Goal: Information Seeking & Learning: Learn about a topic

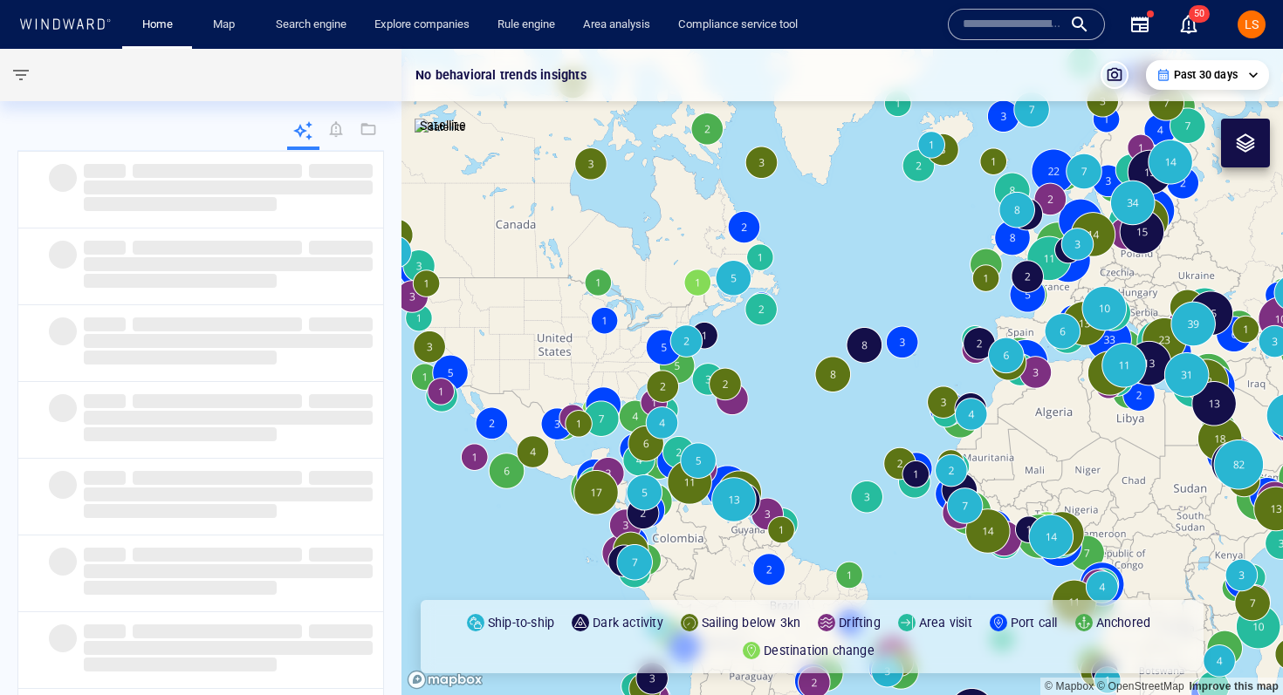
click at [986, 22] on input "text" at bounding box center [1011, 24] width 99 height 26
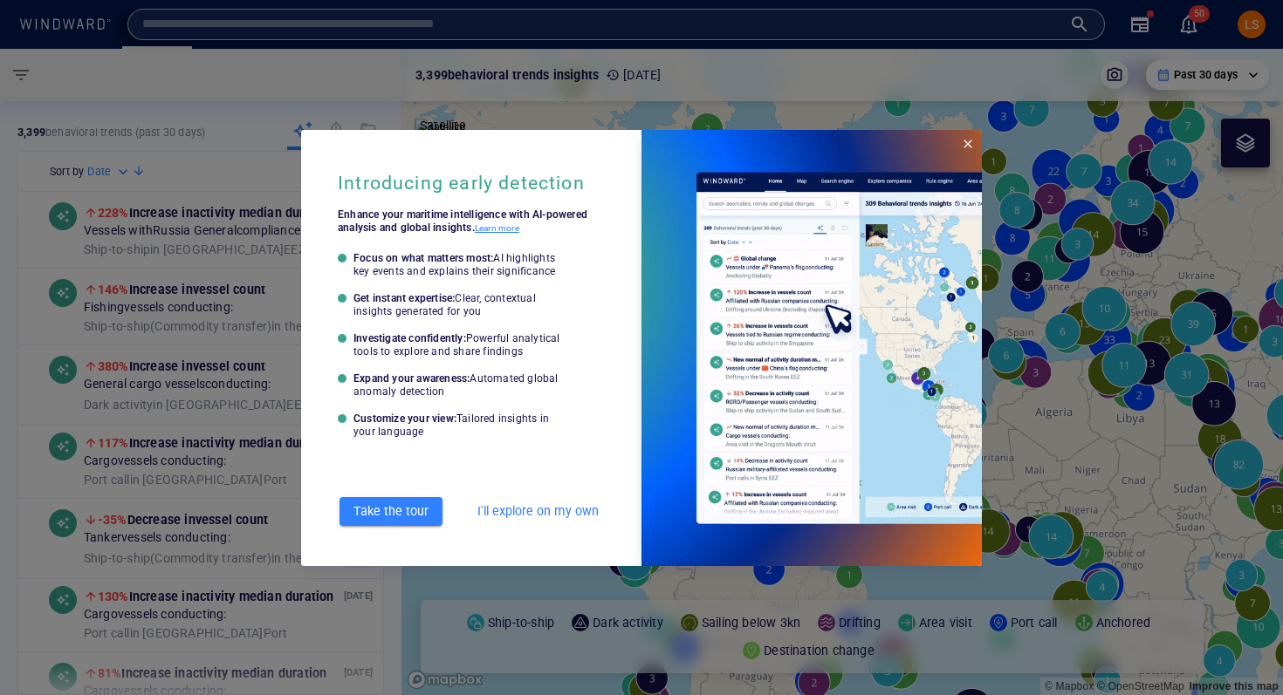
click at [541, 508] on span "I'll explore on my own" at bounding box center [537, 512] width 121 height 22
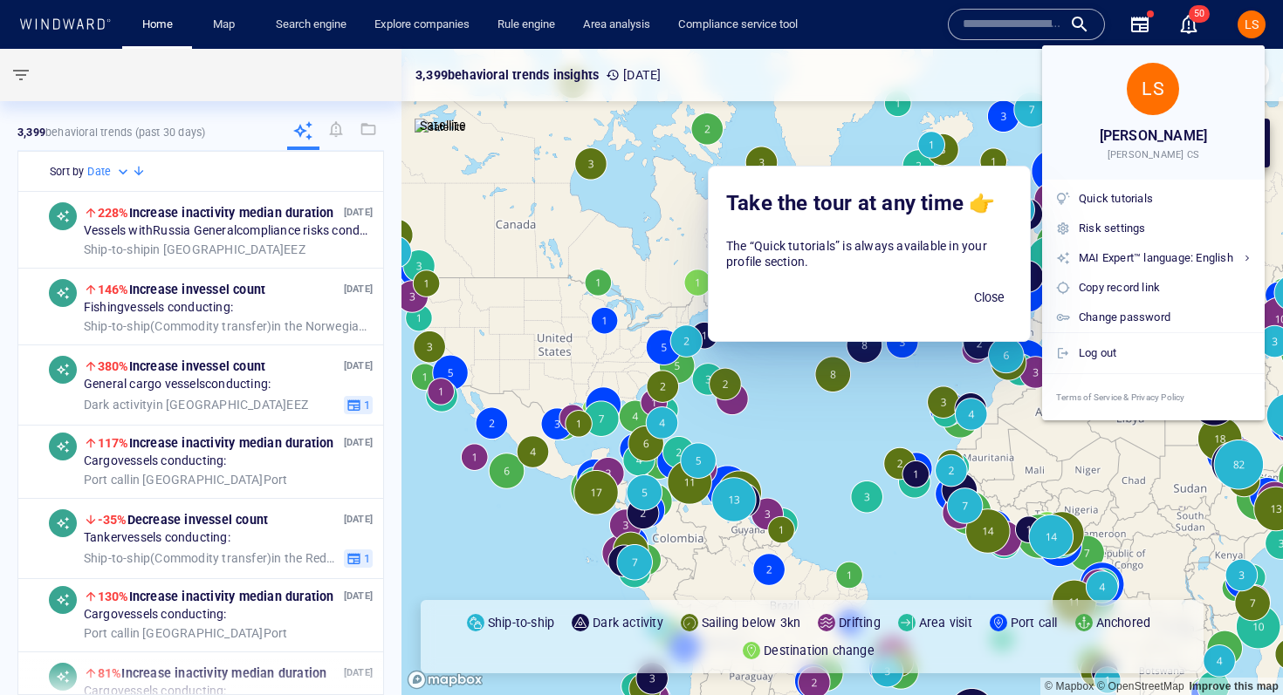
click at [967, 20] on div at bounding box center [641, 347] width 1283 height 695
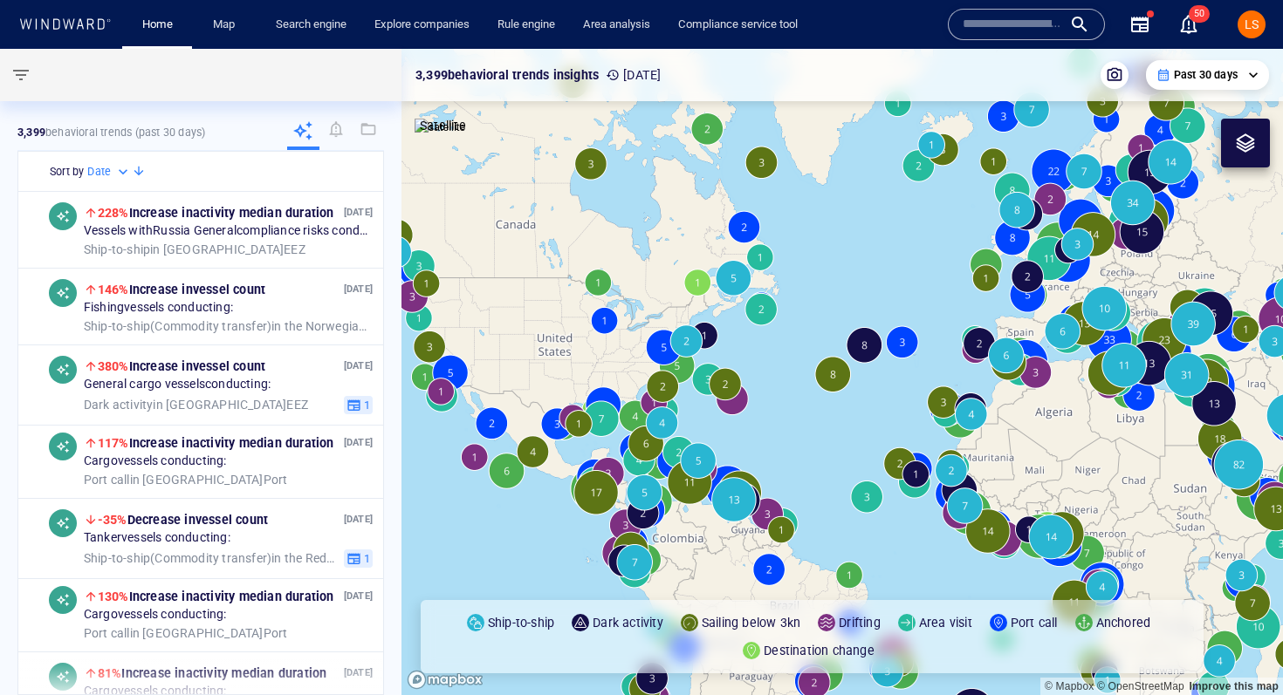
click at [980, 31] on input "text" at bounding box center [1011, 24] width 99 height 26
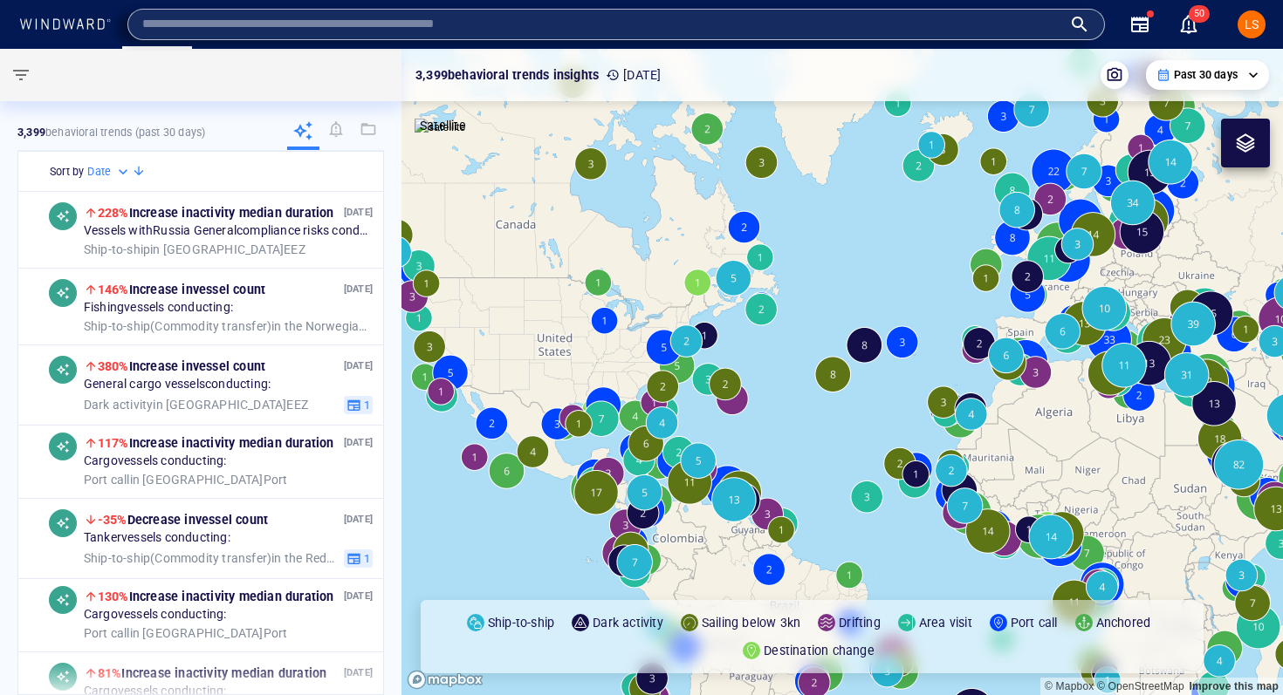
paste input "**********"
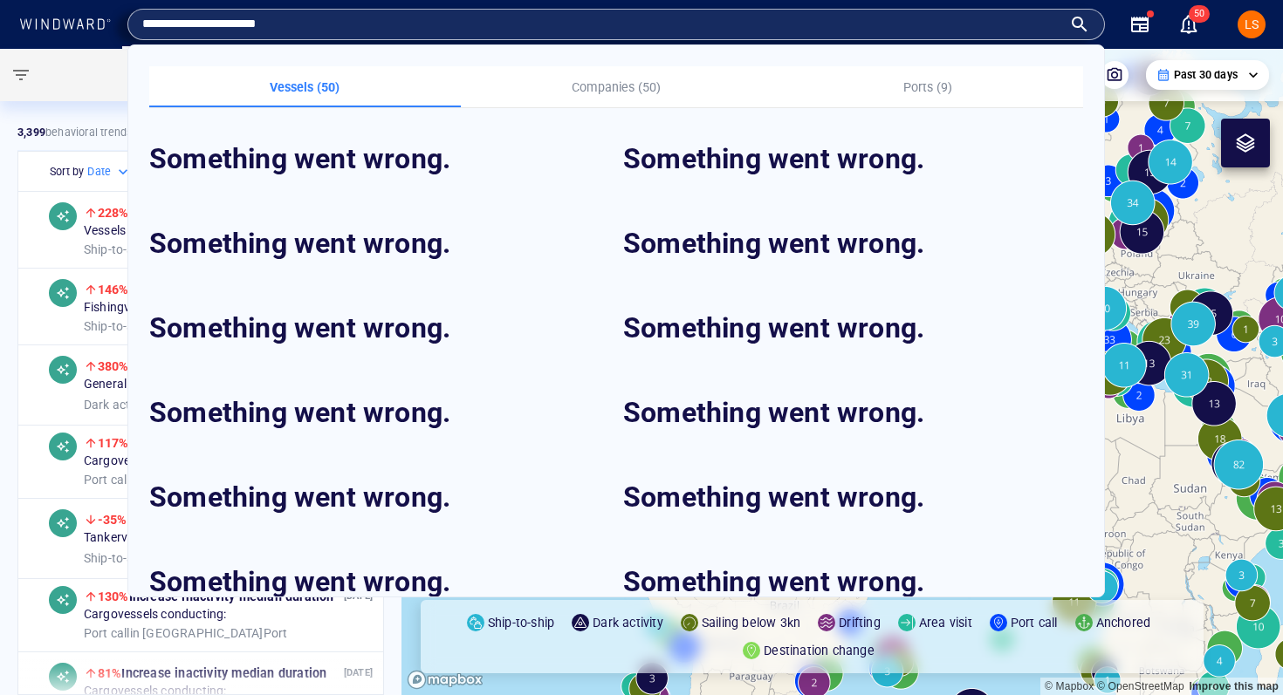
drag, startPoint x: 201, startPoint y: 23, endPoint x: 84, endPoint y: 23, distance: 116.9
click at [84, 23] on div "**********" at bounding box center [643, 24] width 1257 height 49
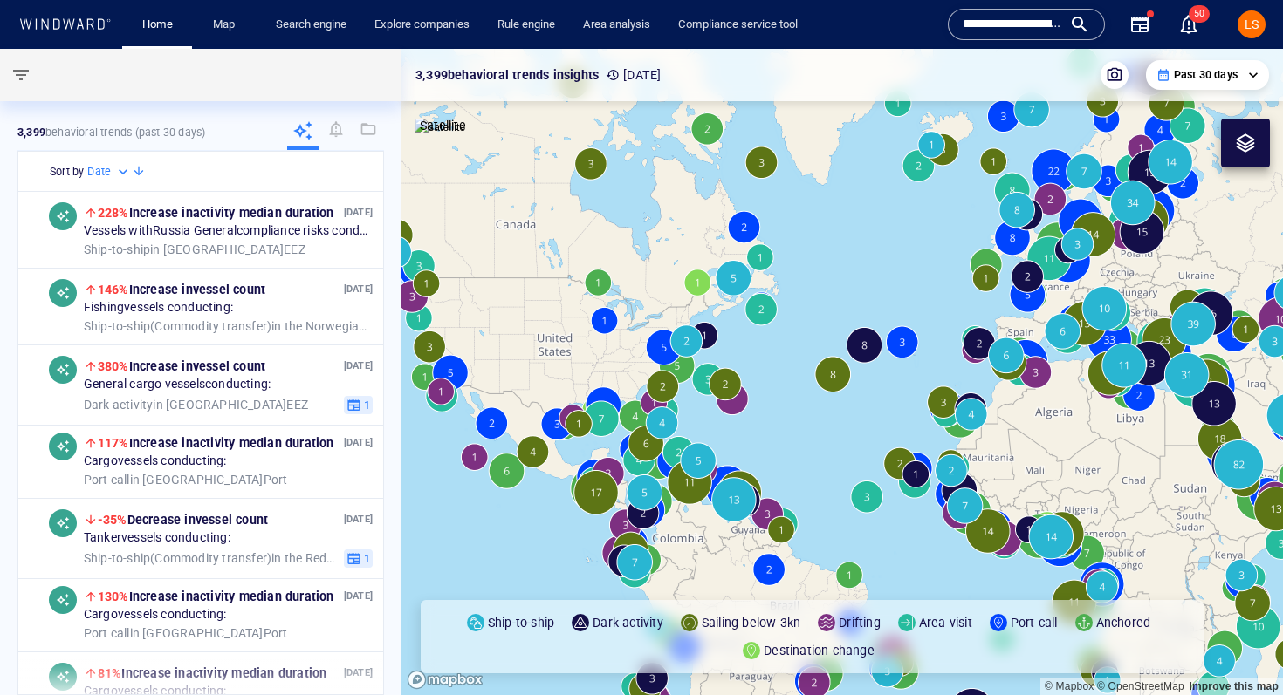
click at [985, 30] on input "**********" at bounding box center [1011, 24] width 99 height 26
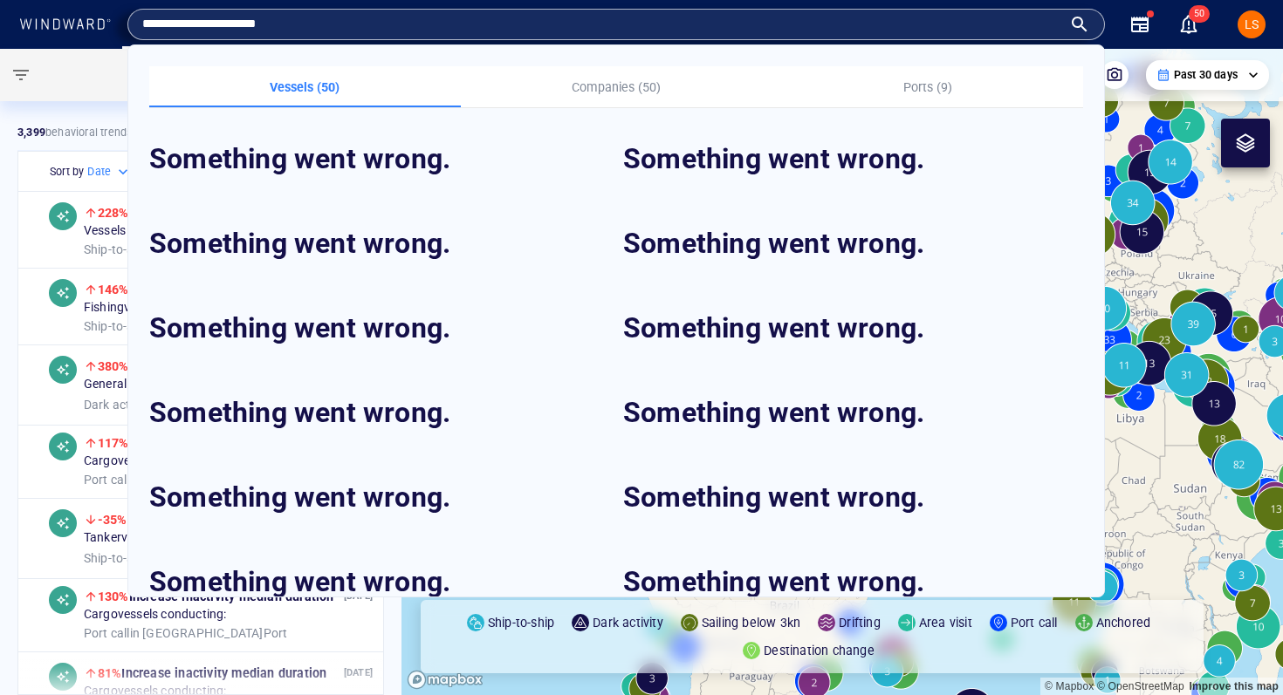
click at [941, 31] on input "**********" at bounding box center [602, 24] width 920 height 26
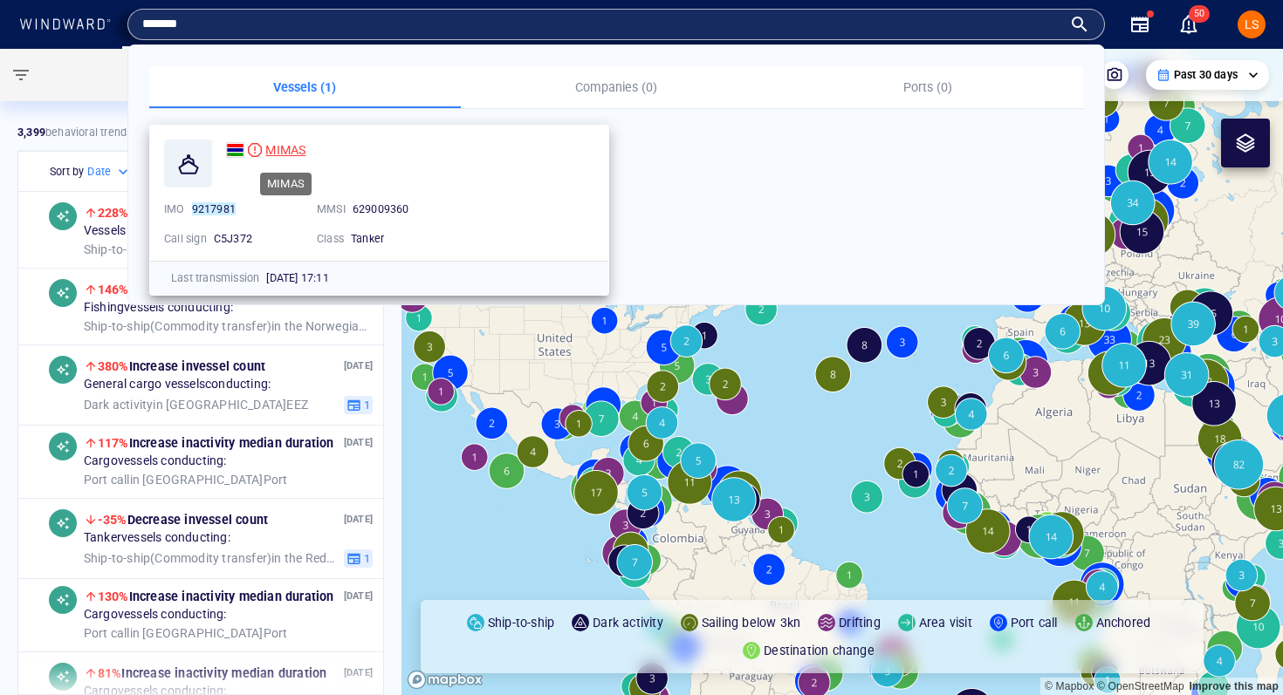
click at [288, 149] on span "MIMAS" at bounding box center [285, 150] width 40 height 14
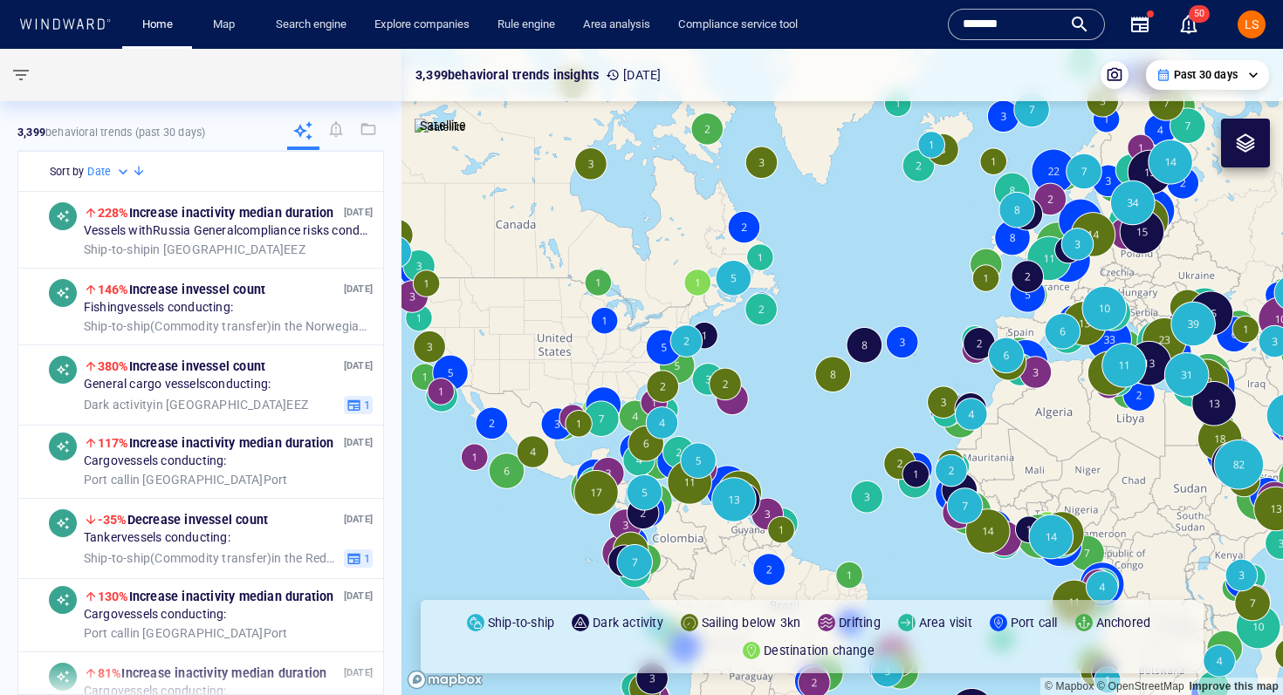
click at [1019, 22] on input "*******" at bounding box center [1011, 24] width 99 height 26
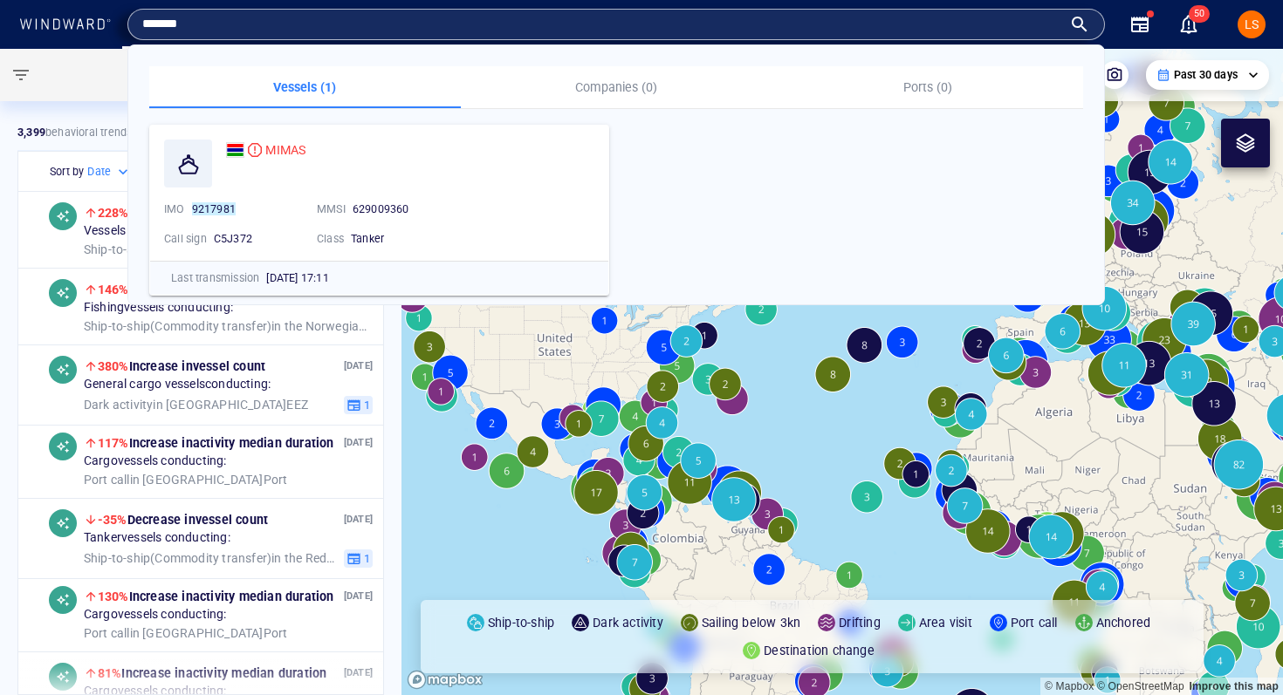
click at [1019, 22] on input "*******" at bounding box center [602, 24] width 920 height 26
type input "*******"
click at [284, 149] on span "ASSOS" at bounding box center [284, 150] width 38 height 14
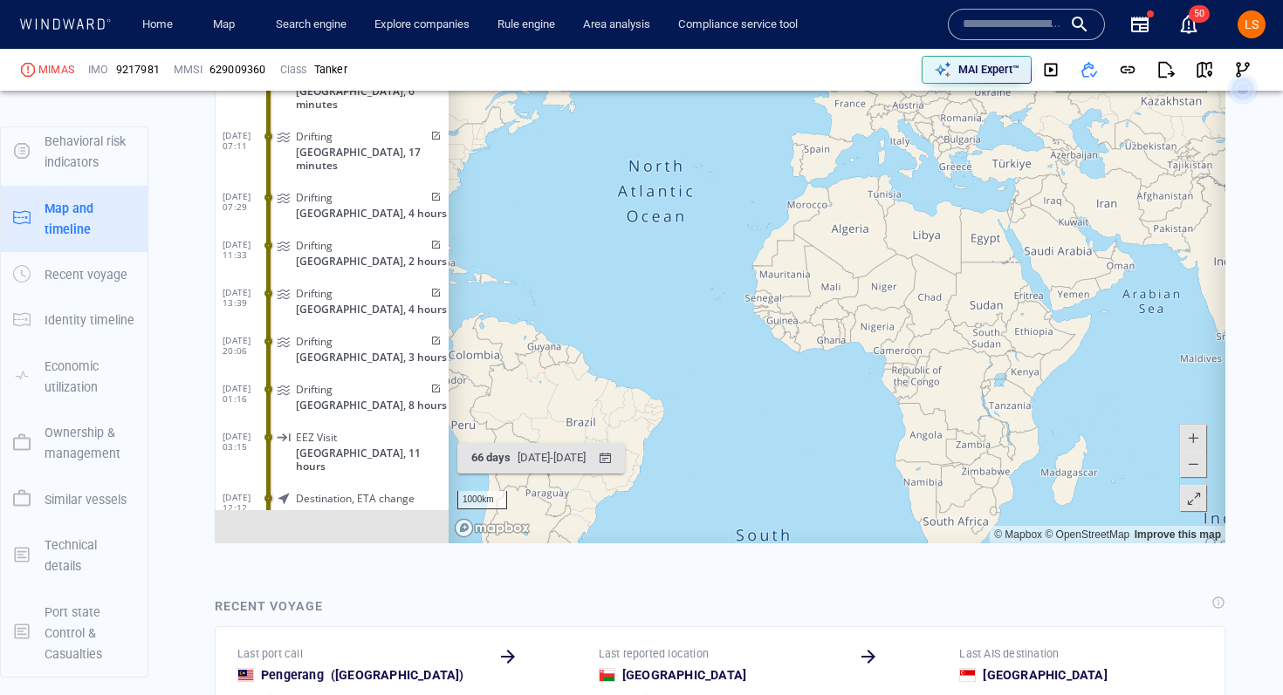
scroll to position [8078, 0]
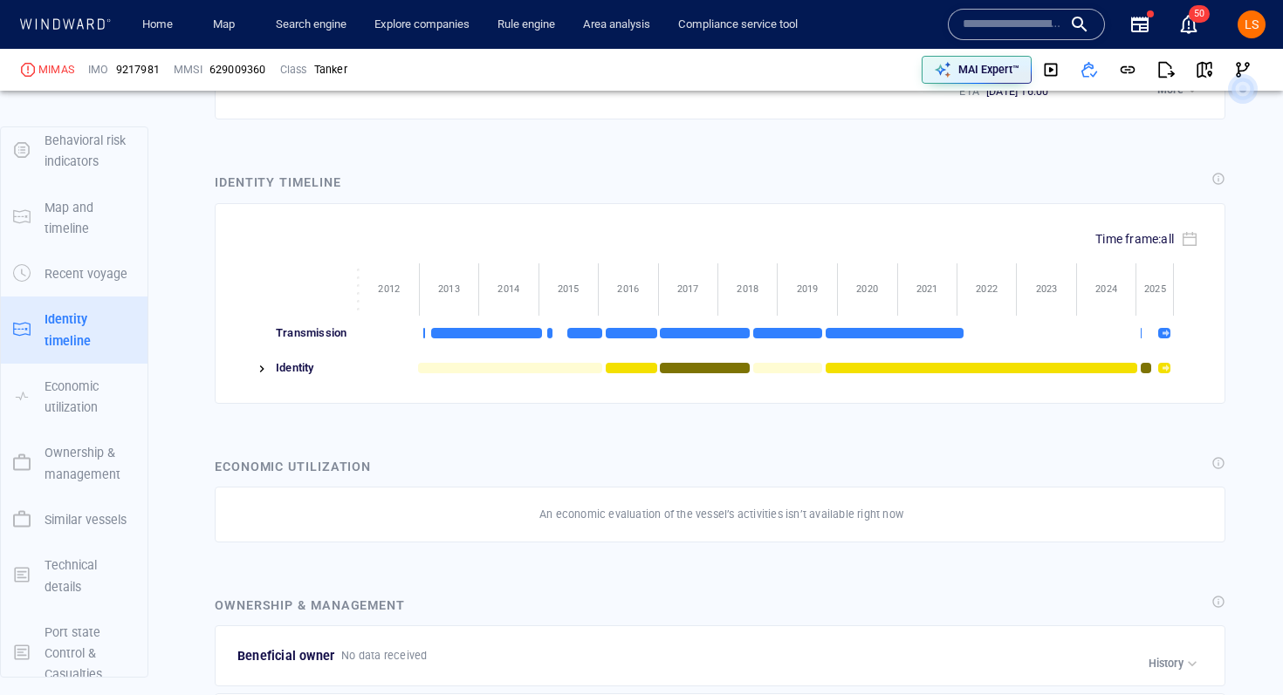
scroll to position [2191, 0]
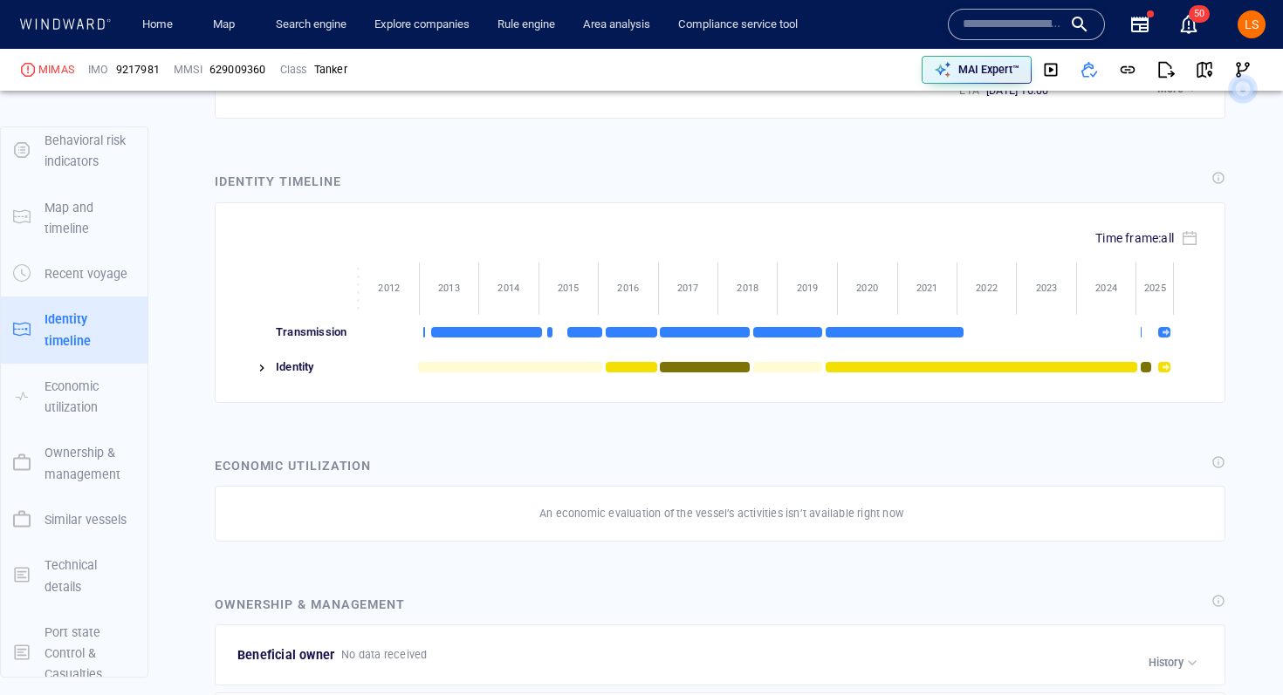
click at [259, 361] on img at bounding box center [262, 368] width 14 height 14
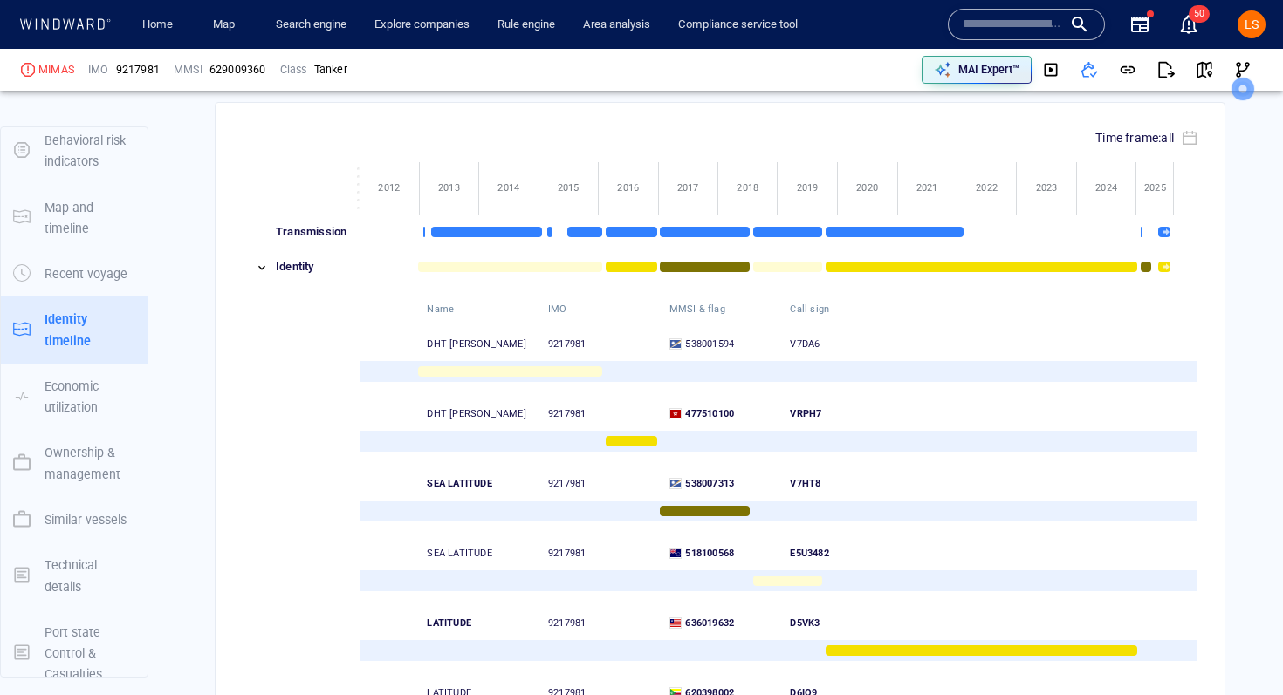
scroll to position [0, 0]
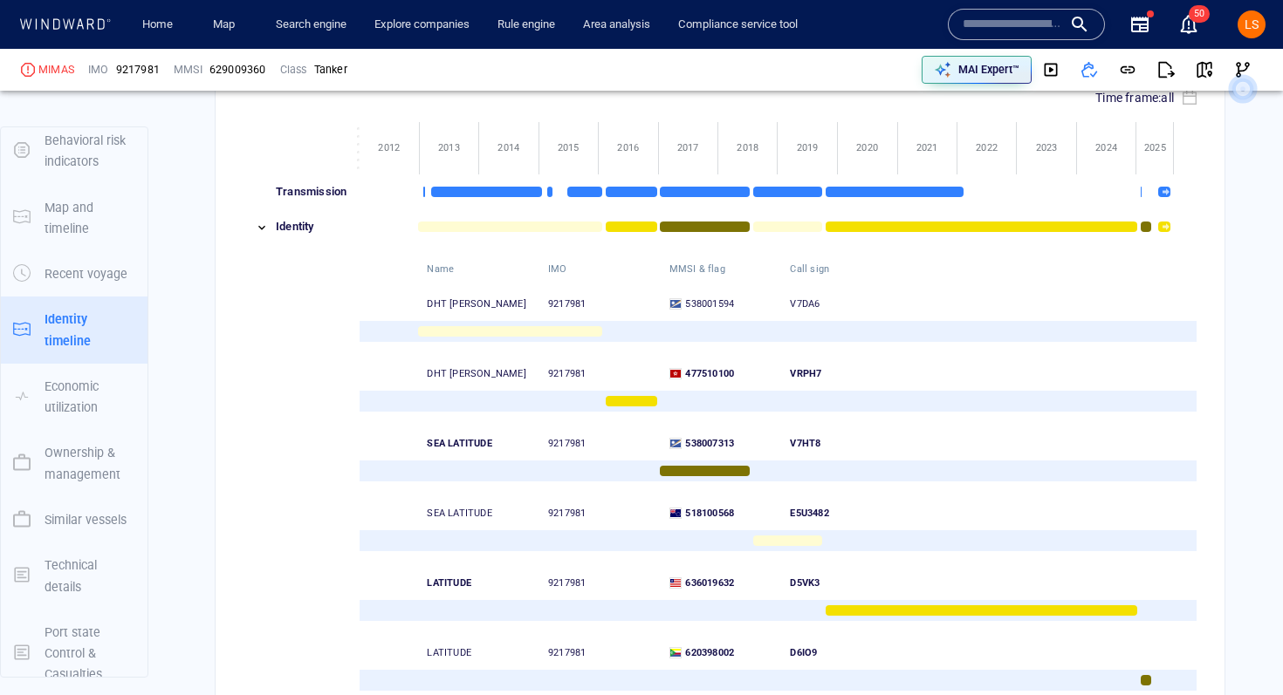
click at [421, 558] on div "LATITUDE 9217981 636019632 D5VK3" at bounding box center [794, 575] width 752 height 35
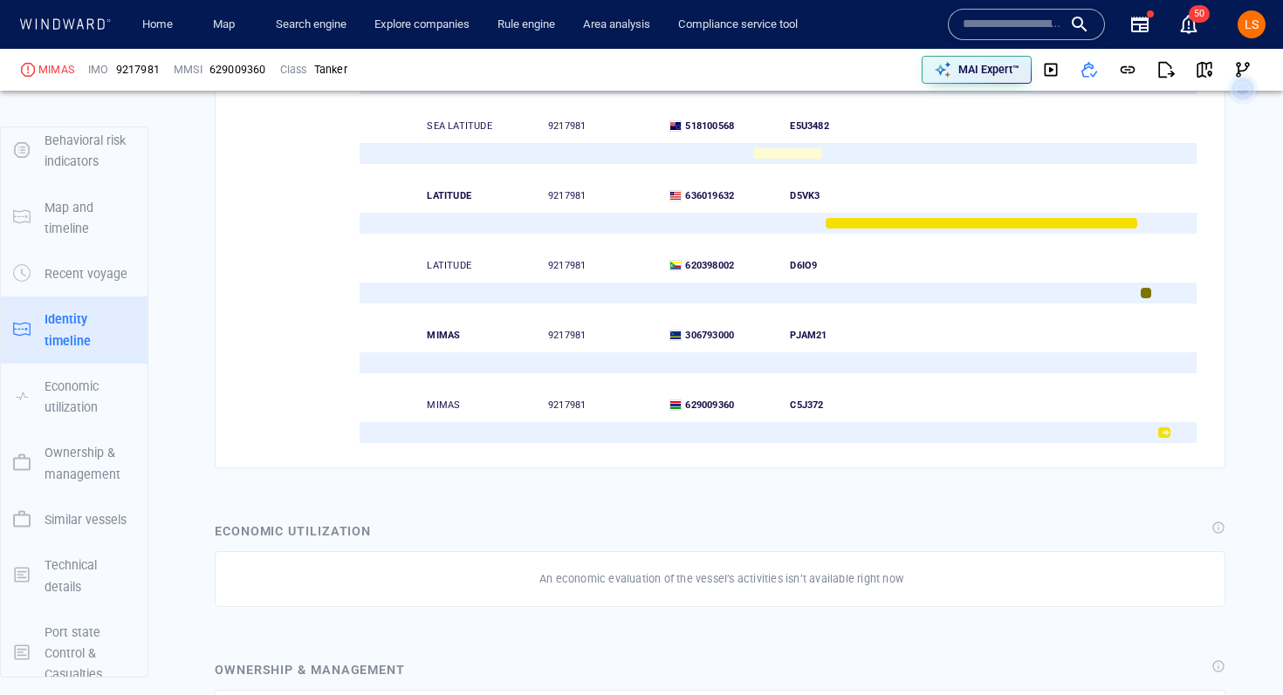
click at [1160, 428] on img at bounding box center [1166, 433] width 16 height 10
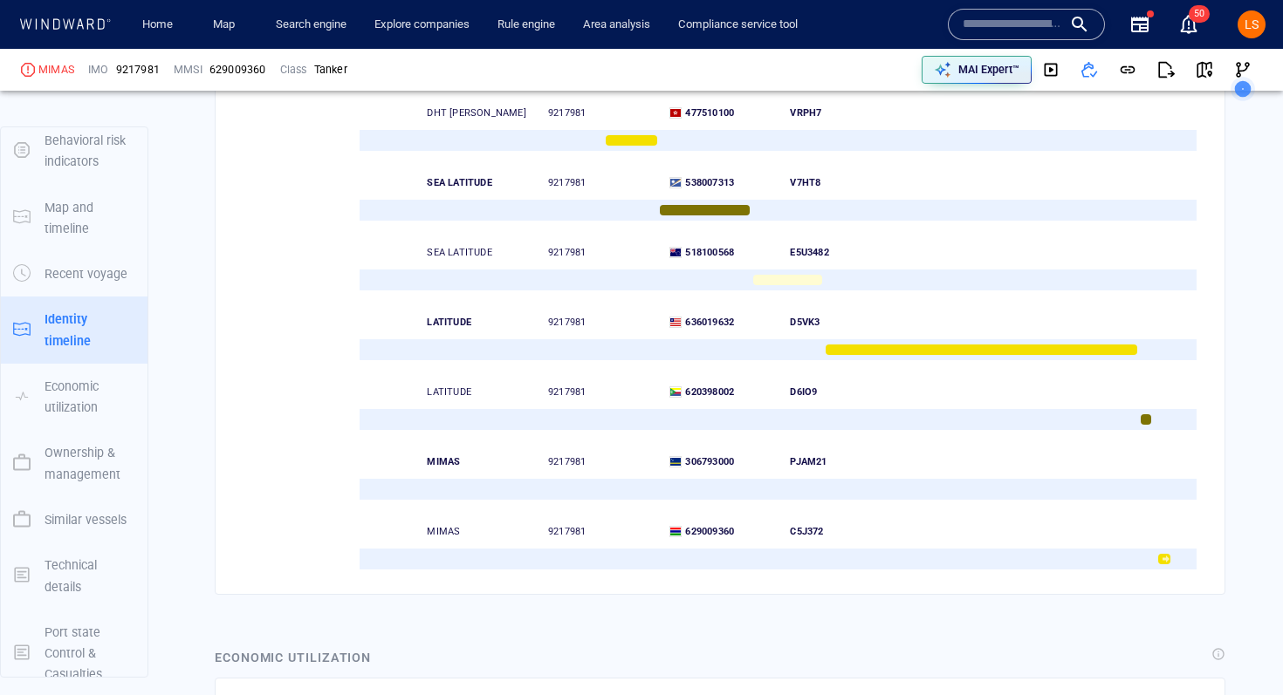
scroll to position [2591, 0]
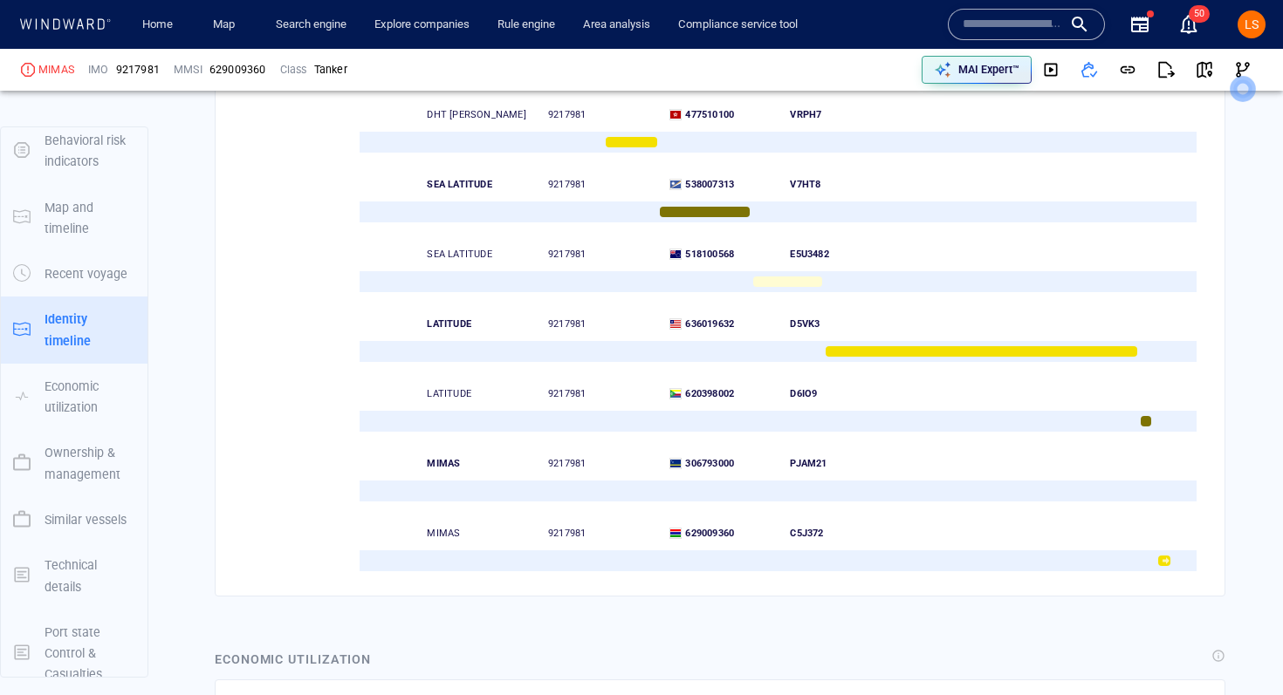
click at [1144, 416] on div at bounding box center [1145, 421] width 11 height 10
click at [1146, 404] on div at bounding box center [1155, 421] width 38 height 35
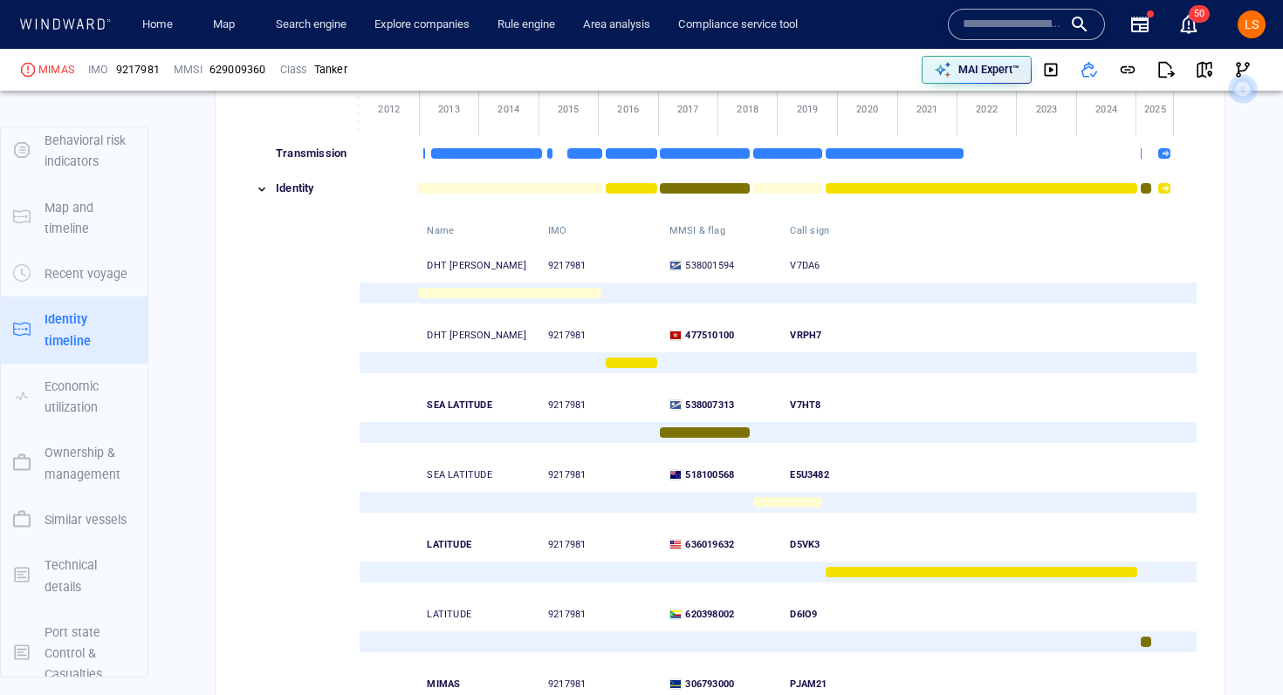
scroll to position [2357, 0]
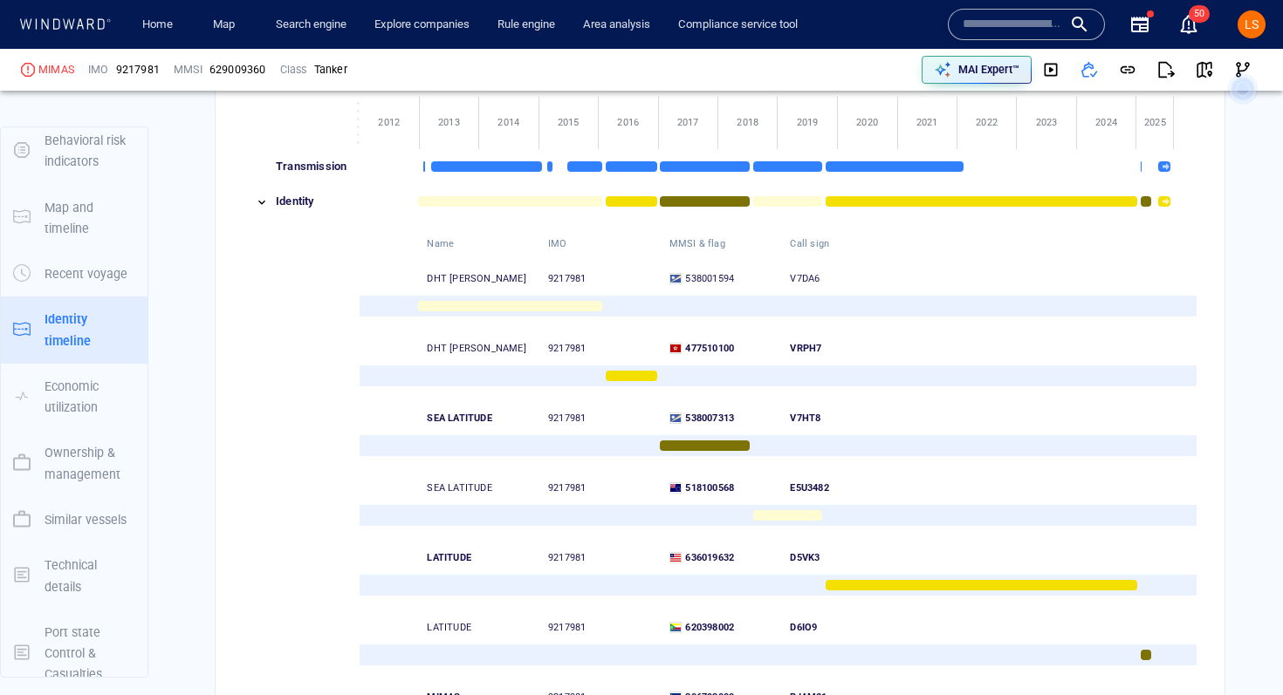
click at [1245, 477] on div "Vessel details MIMAS Formerly: DHT CHRIS +2 more IMO 9217981 MMSI 629009360 Fla…" at bounding box center [720, 297] width 1126 height 5102
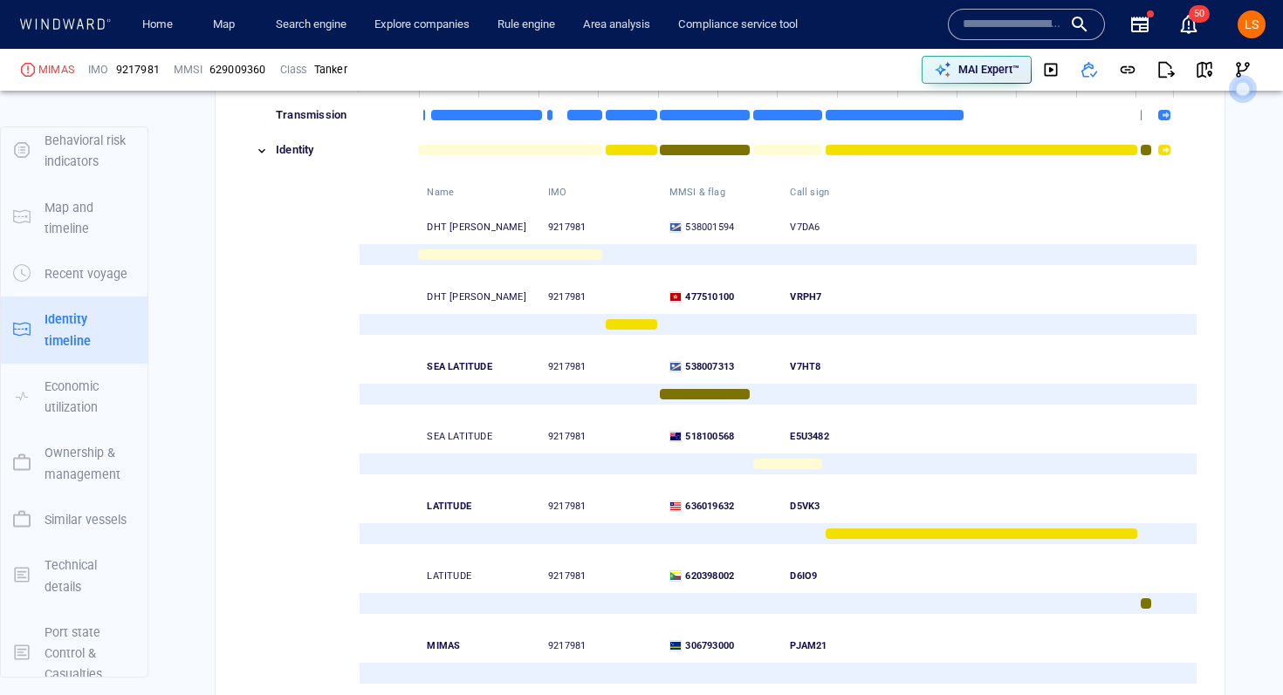
scroll to position [2431, 0]
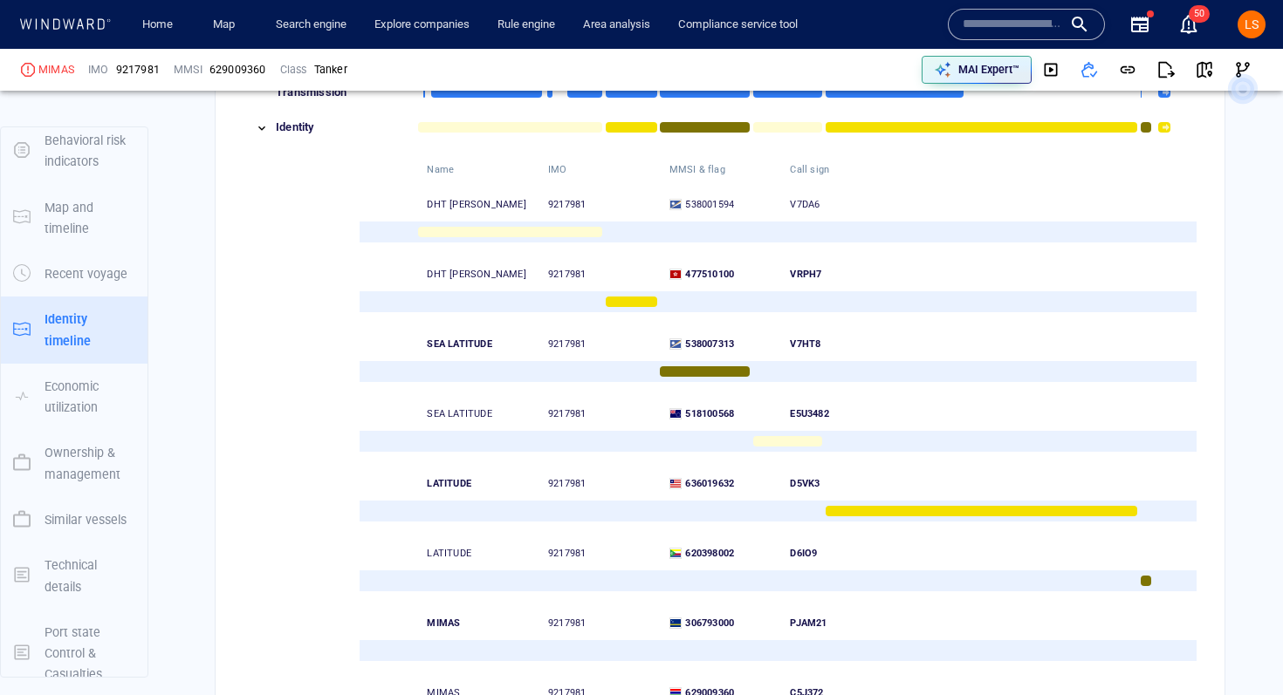
click at [876, 506] on div at bounding box center [980, 511] width 311 height 10
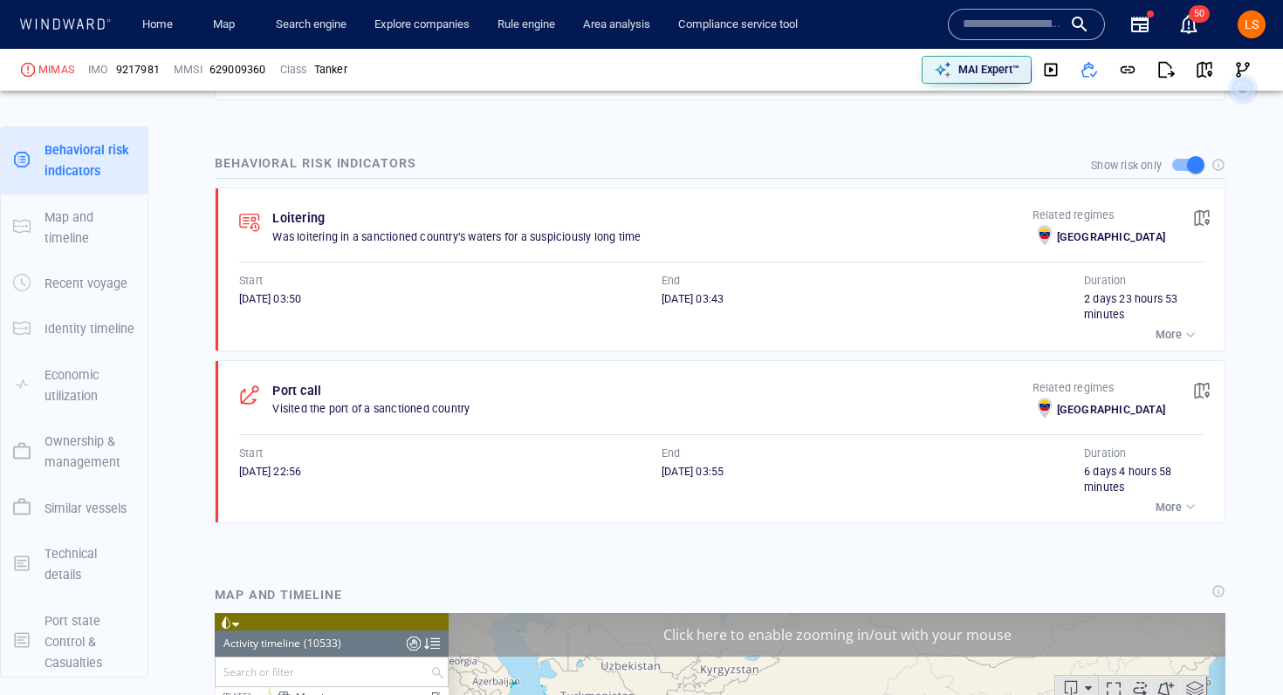
scroll to position [934, 0]
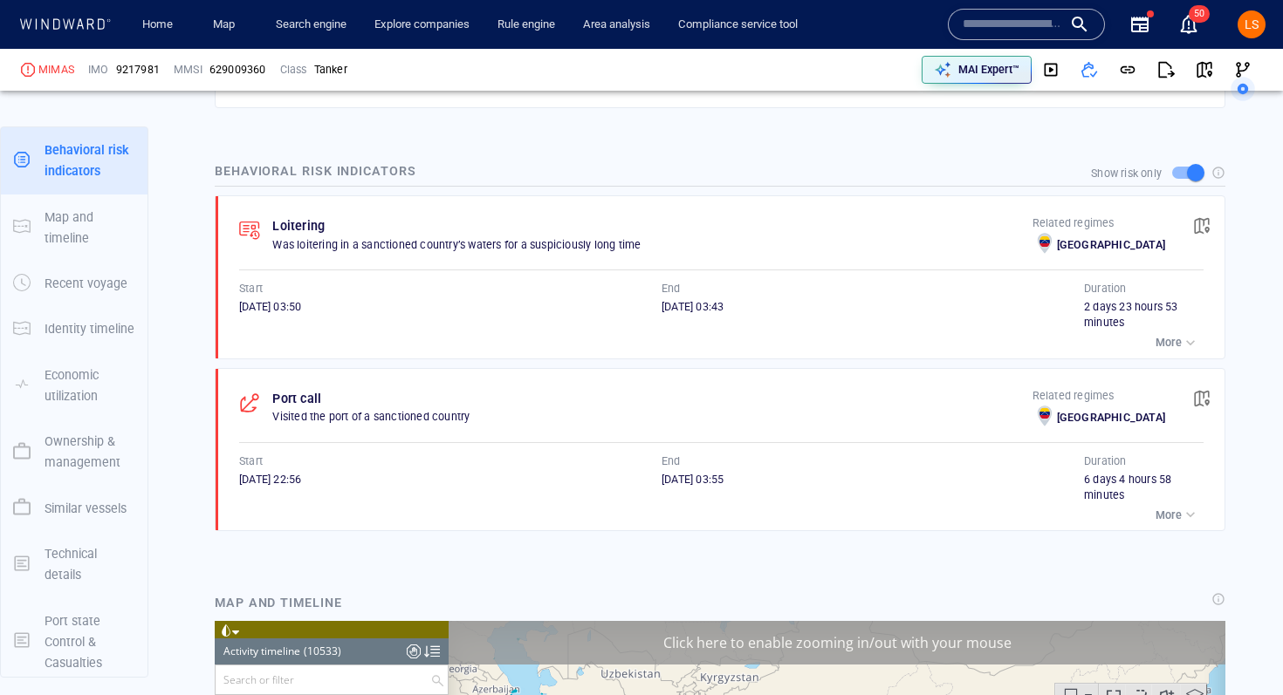
click at [1183, 339] on div "button" at bounding box center [1189, 342] width 17 height 17
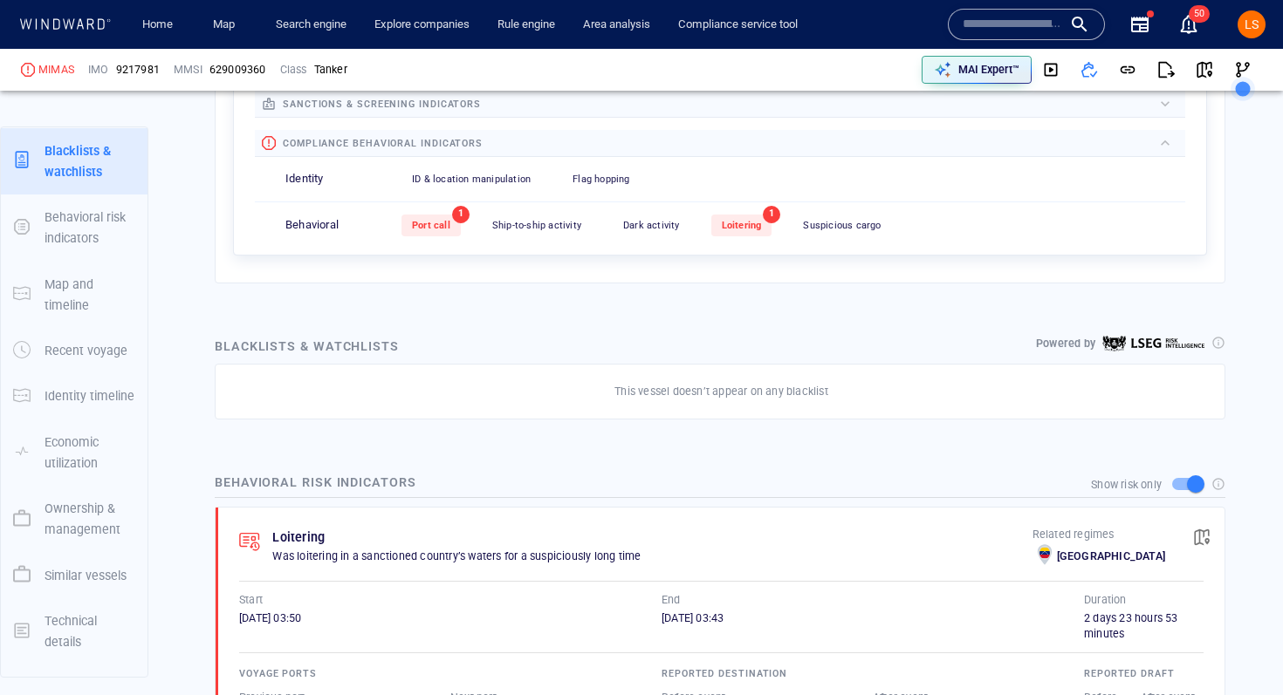
scroll to position [617, 0]
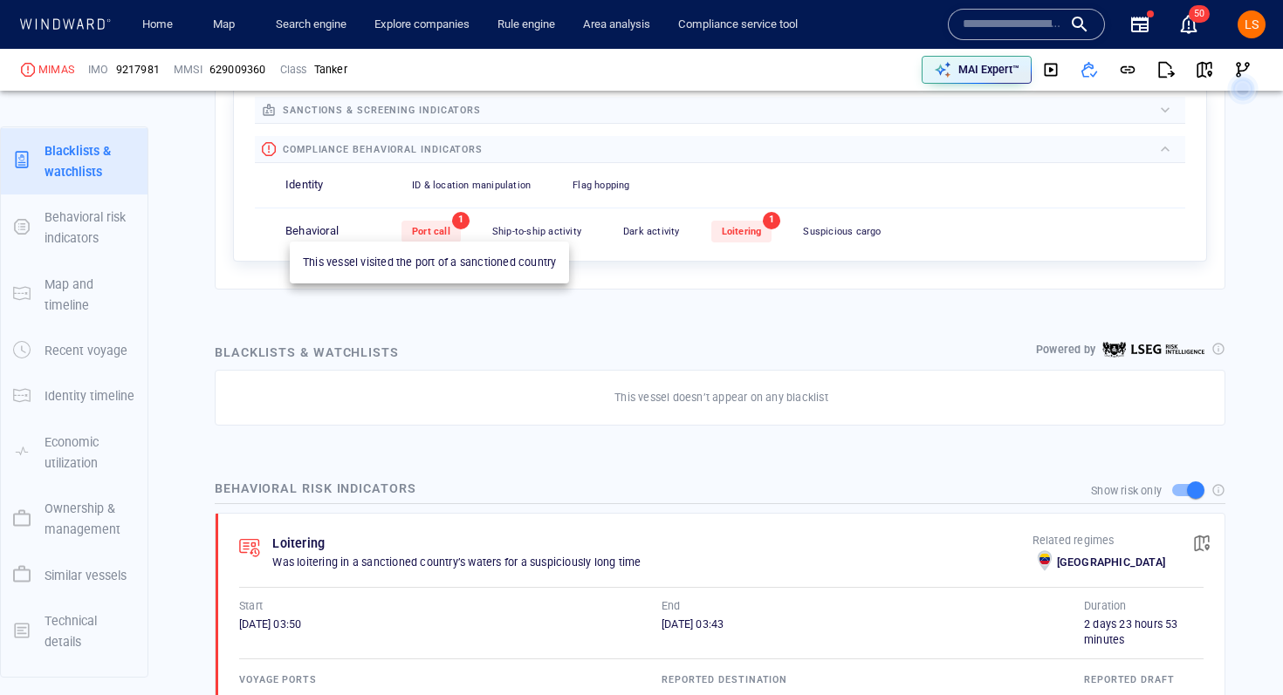
click at [448, 236] on div "Port call" at bounding box center [430, 232] width 59 height 22
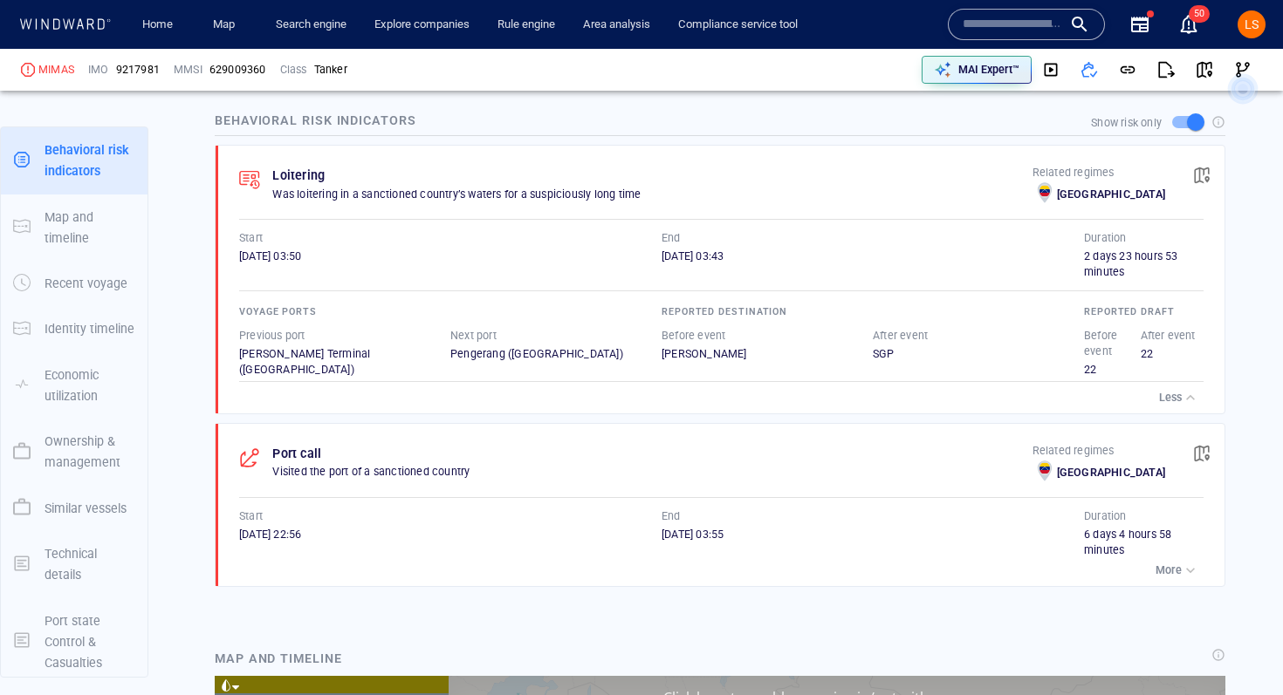
scroll to position [1015, 0]
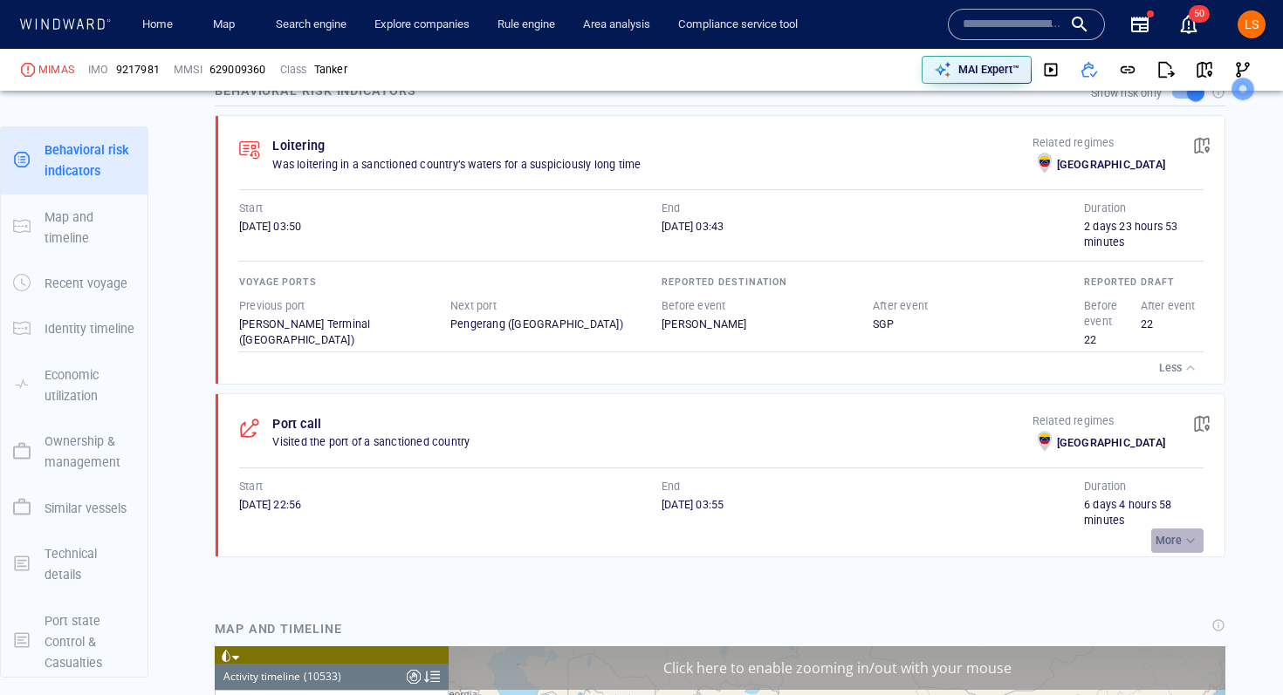
click at [1172, 543] on p "More" at bounding box center [1168, 541] width 26 height 16
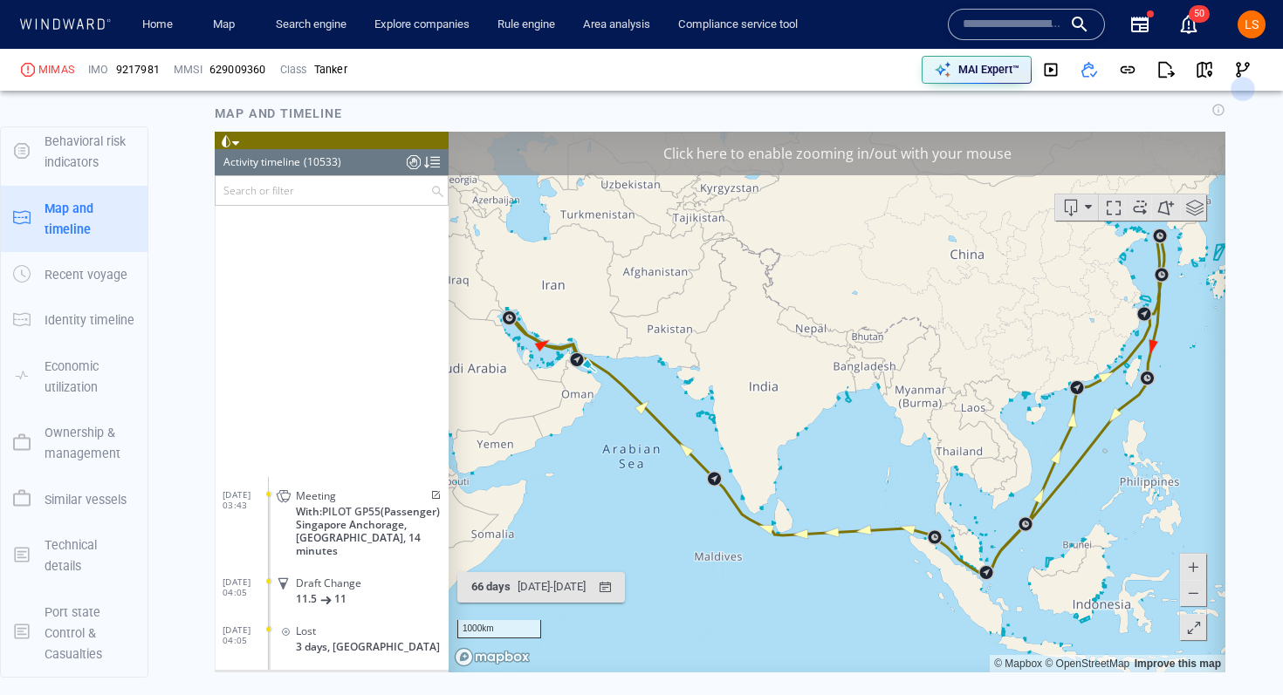
scroll to position [16680, 0]
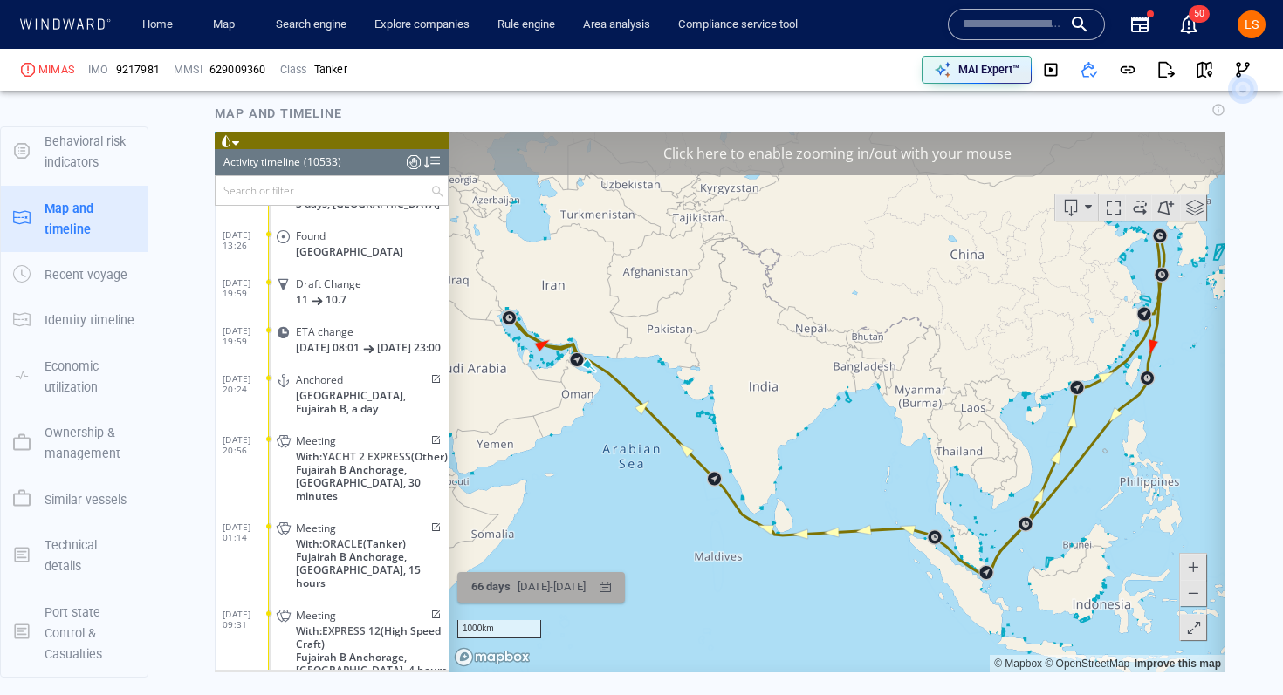
click at [589, 593] on div "11/06/2025 - 17/08/2025" at bounding box center [551, 586] width 75 height 27
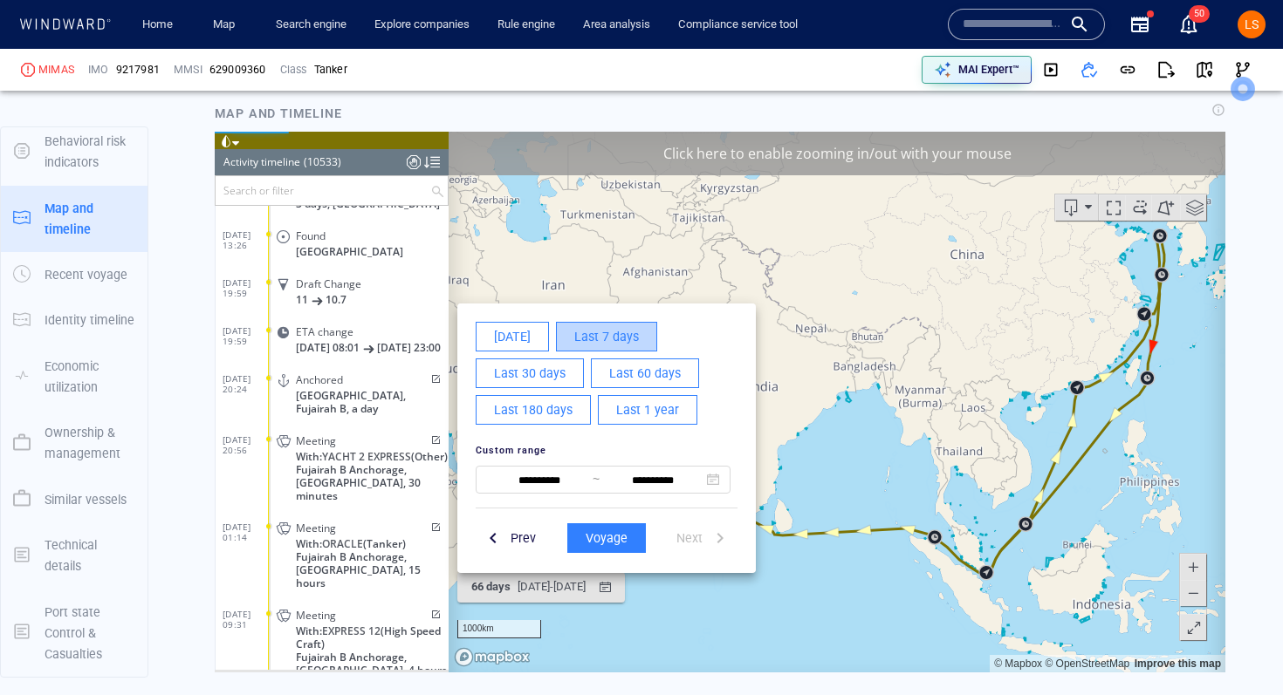
click at [592, 333] on span "Last 7 days" at bounding box center [606, 336] width 65 height 22
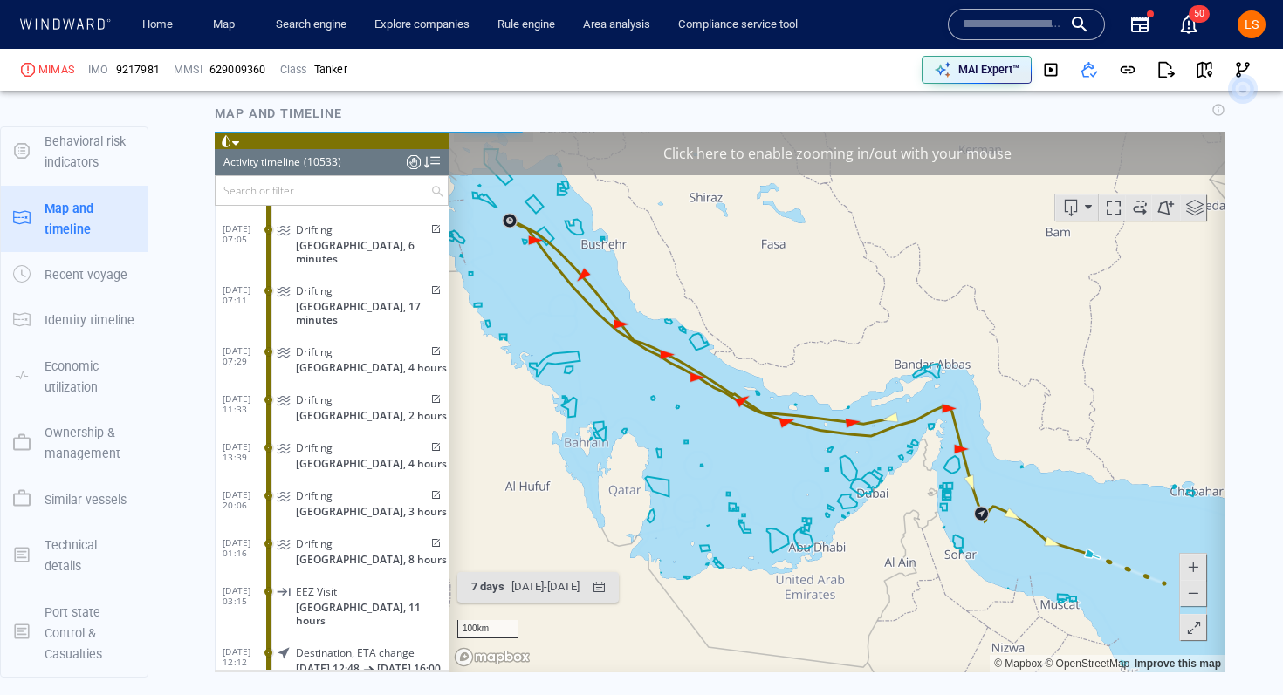
scroll to position [505046, 0]
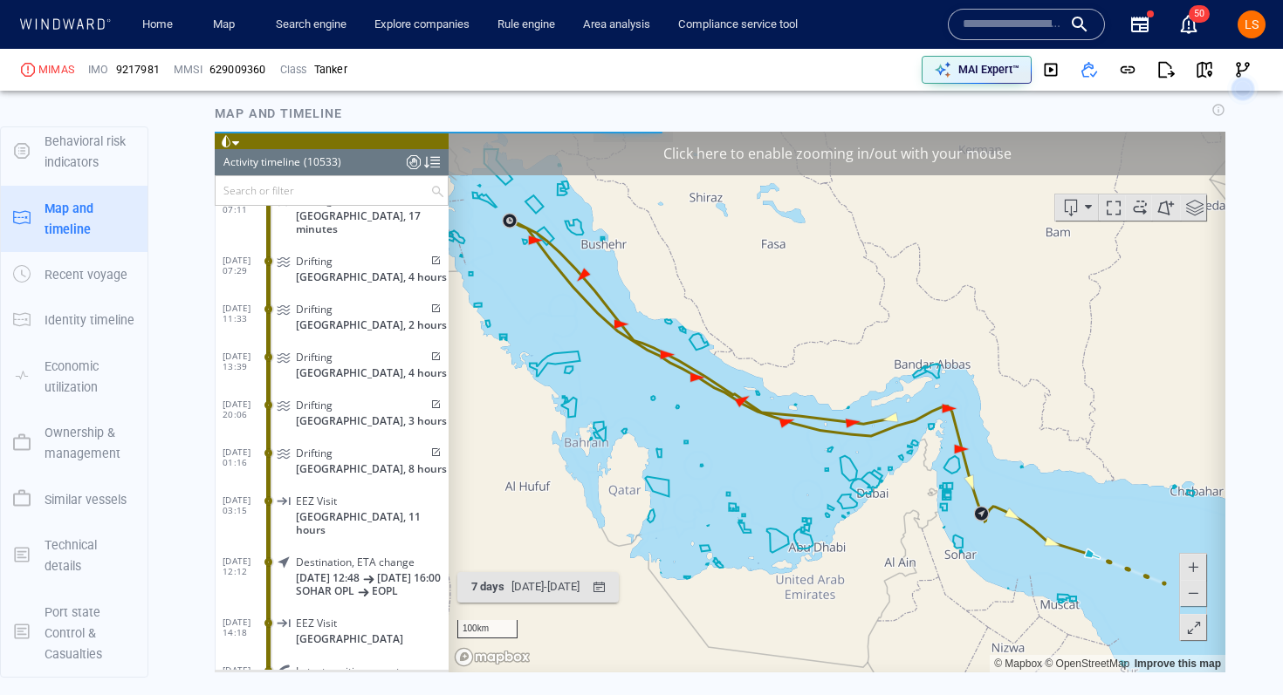
drag, startPoint x: 1108, startPoint y: 482, endPoint x: 791, endPoint y: 366, distance: 337.0
click at [796, 370] on canvas "Map" at bounding box center [836, 401] width 777 height 541
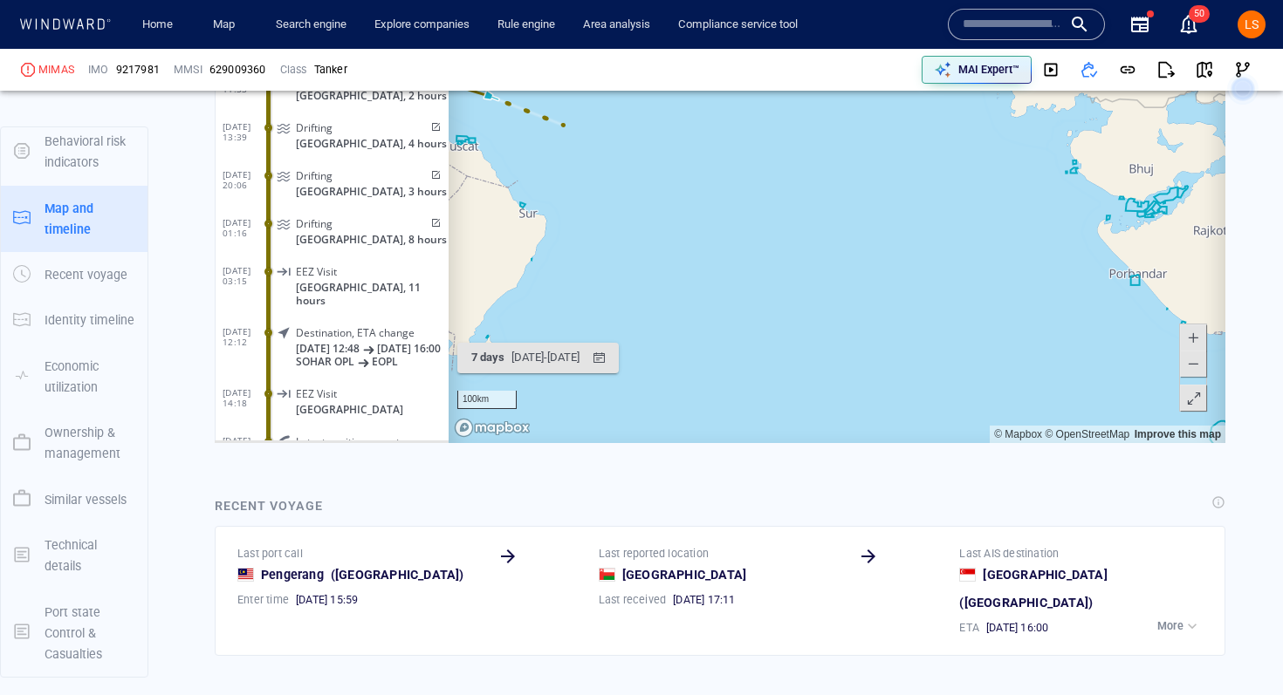
scroll to position [1912, 0]
click at [349, 436] on span "Latest position report" at bounding box center [348, 442] width 104 height 13
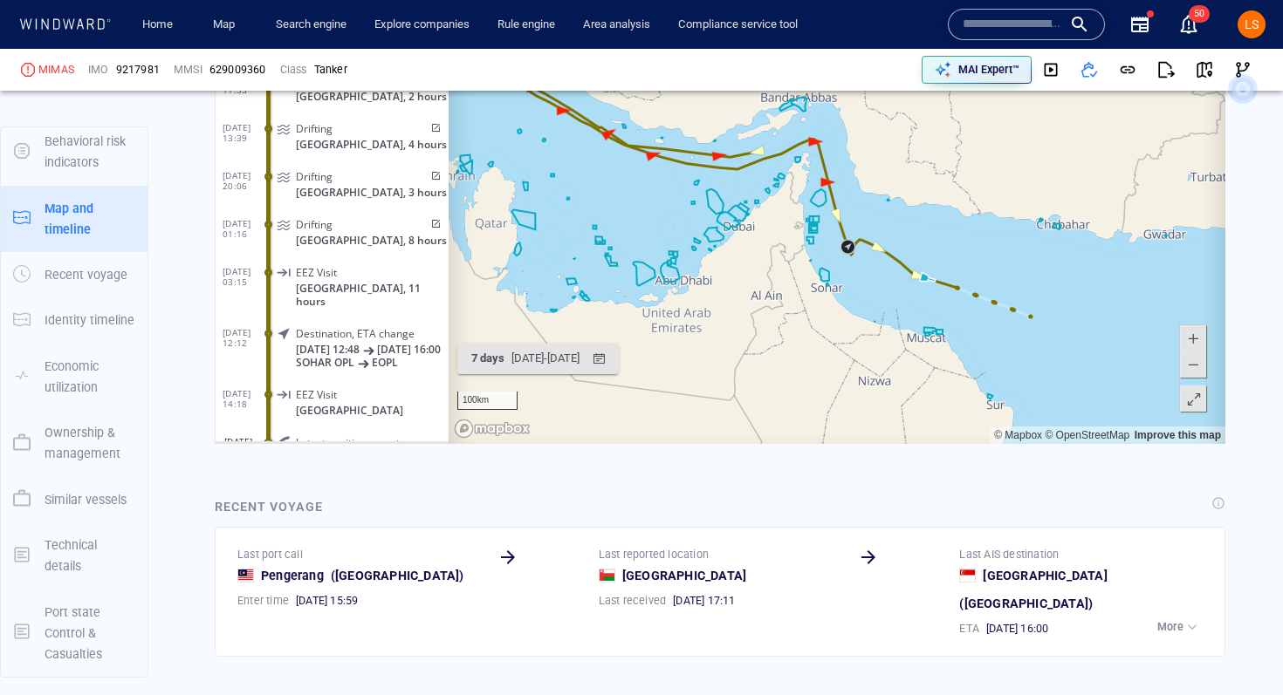
drag, startPoint x: 1137, startPoint y: 300, endPoint x: 708, endPoint y: 169, distance: 448.8
click at [708, 169] on canvas "Map" at bounding box center [836, 173] width 777 height 541
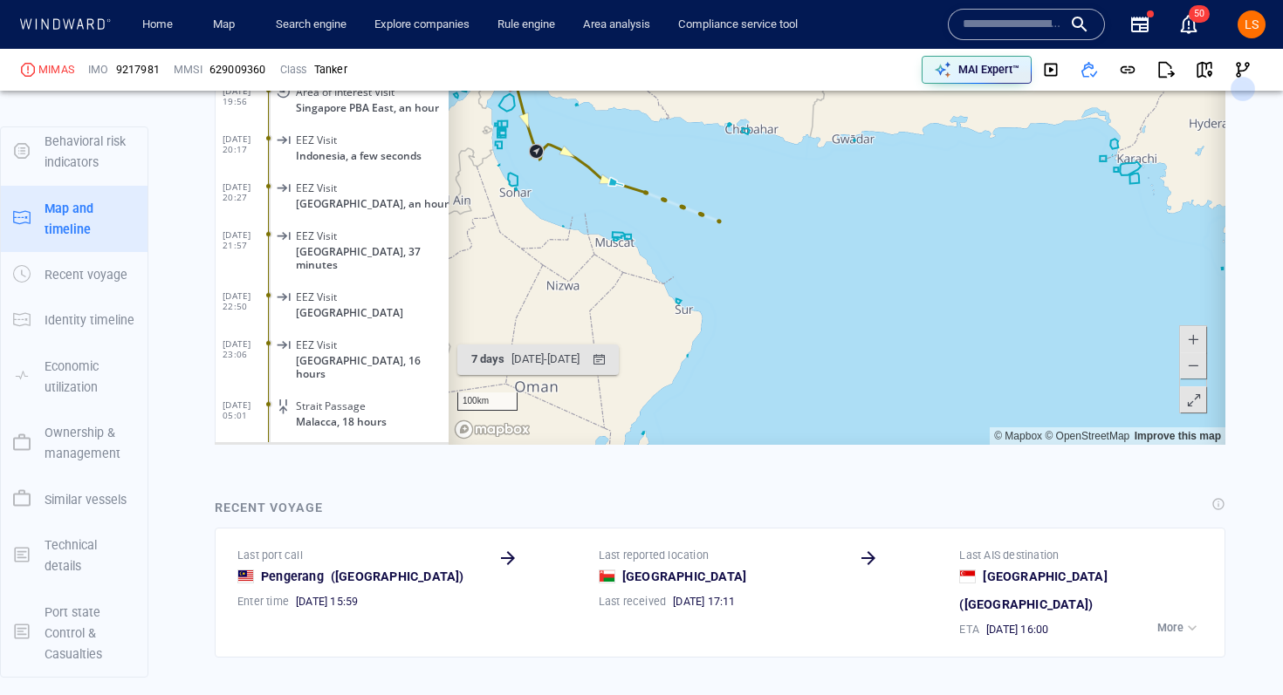
scroll to position [1931, 0]
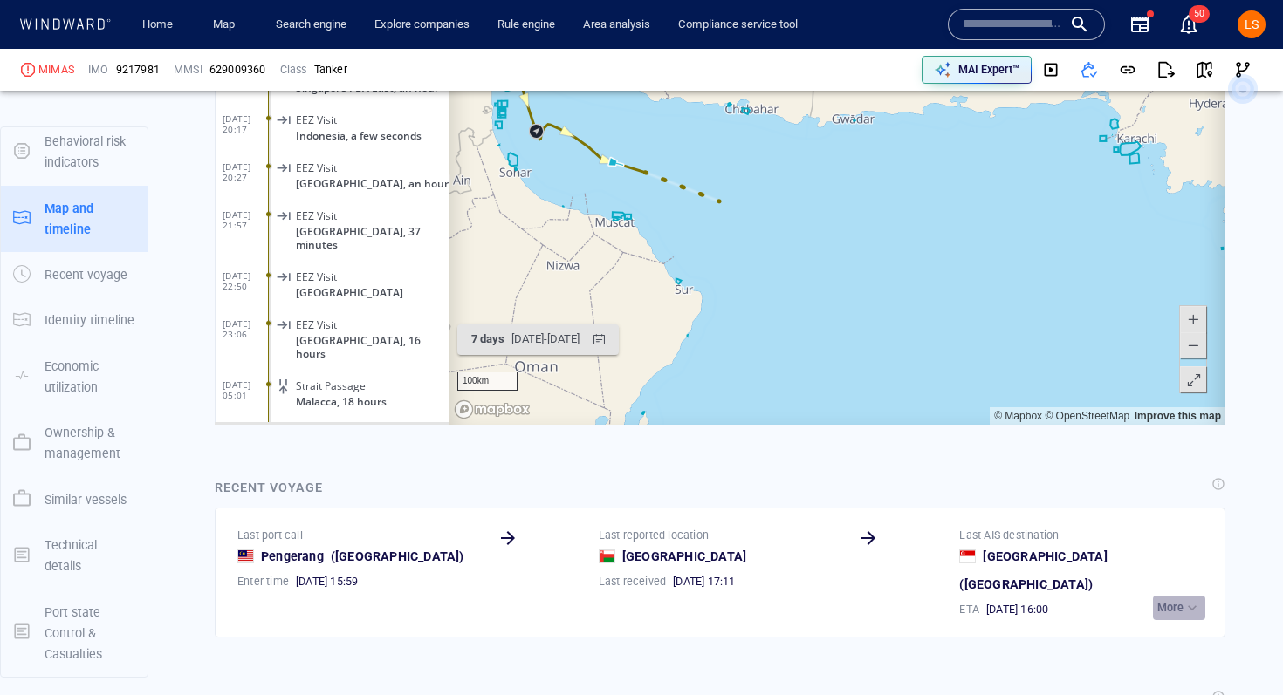
click at [1174, 600] on p "More" at bounding box center [1170, 608] width 26 height 16
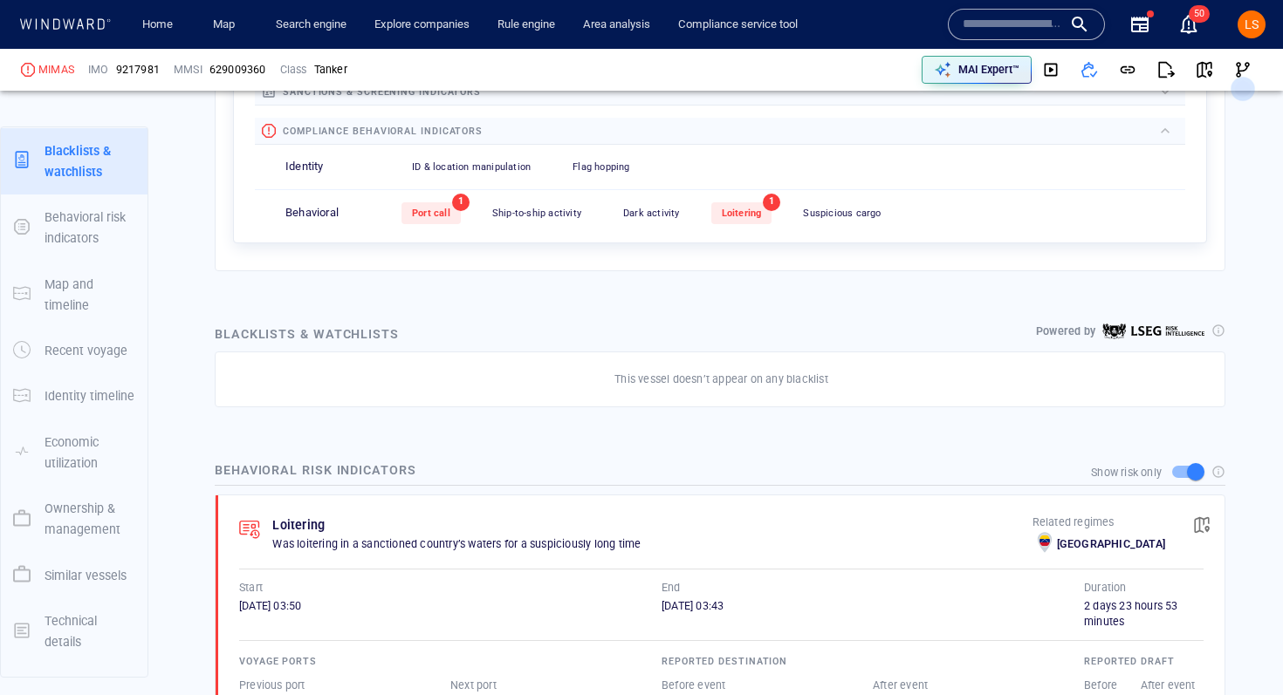
scroll to position [633, 0]
click at [472, 170] on span "ID & location manipulation" at bounding box center [471, 168] width 119 height 11
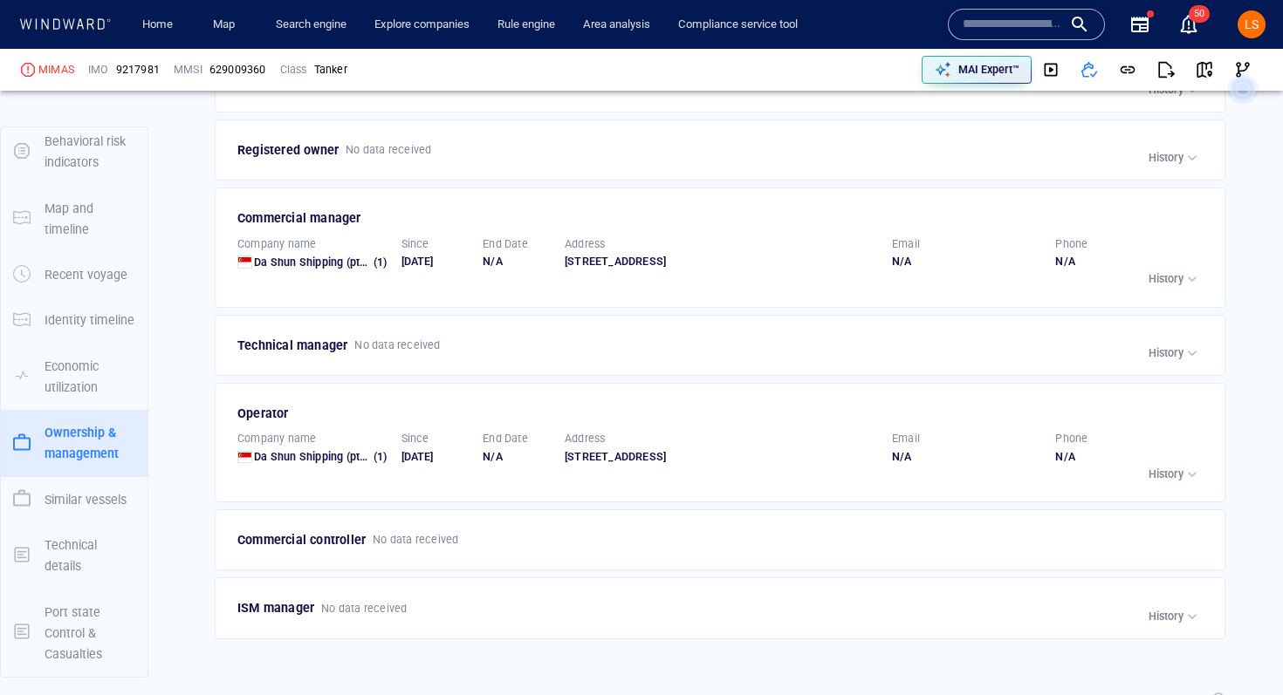
scroll to position [3646, 0]
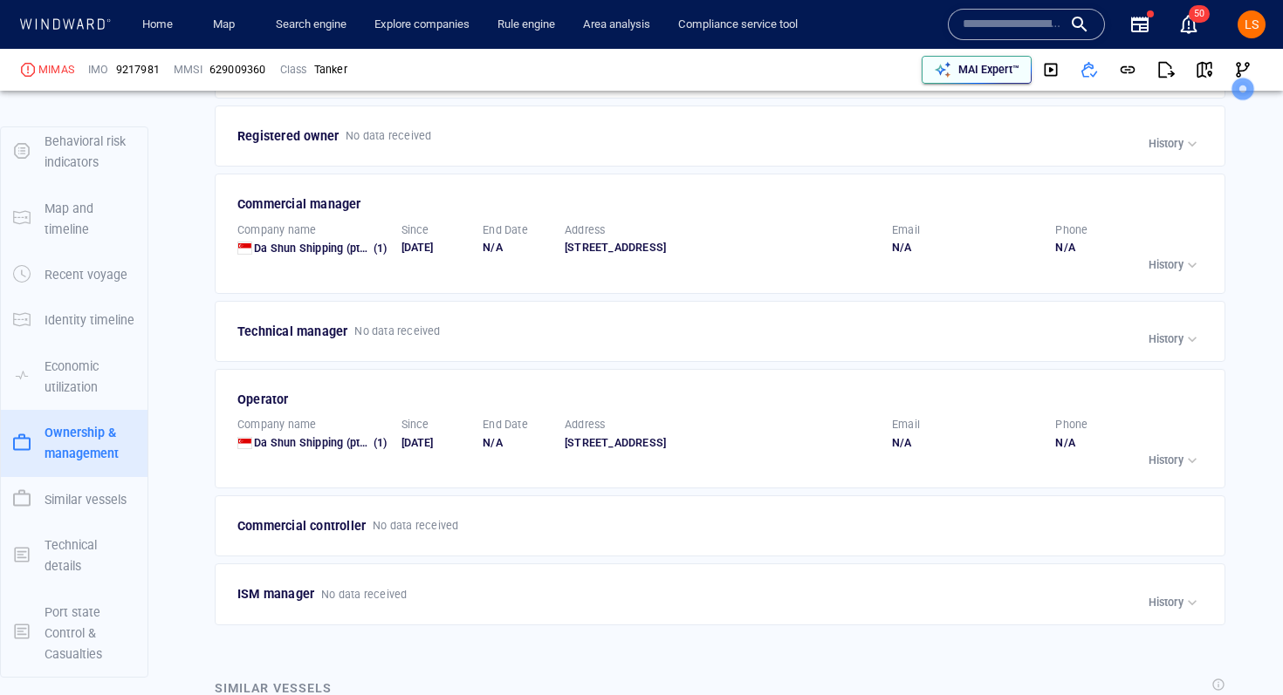
click at [1009, 70] on p "MAI Expert™" at bounding box center [988, 70] width 61 height 16
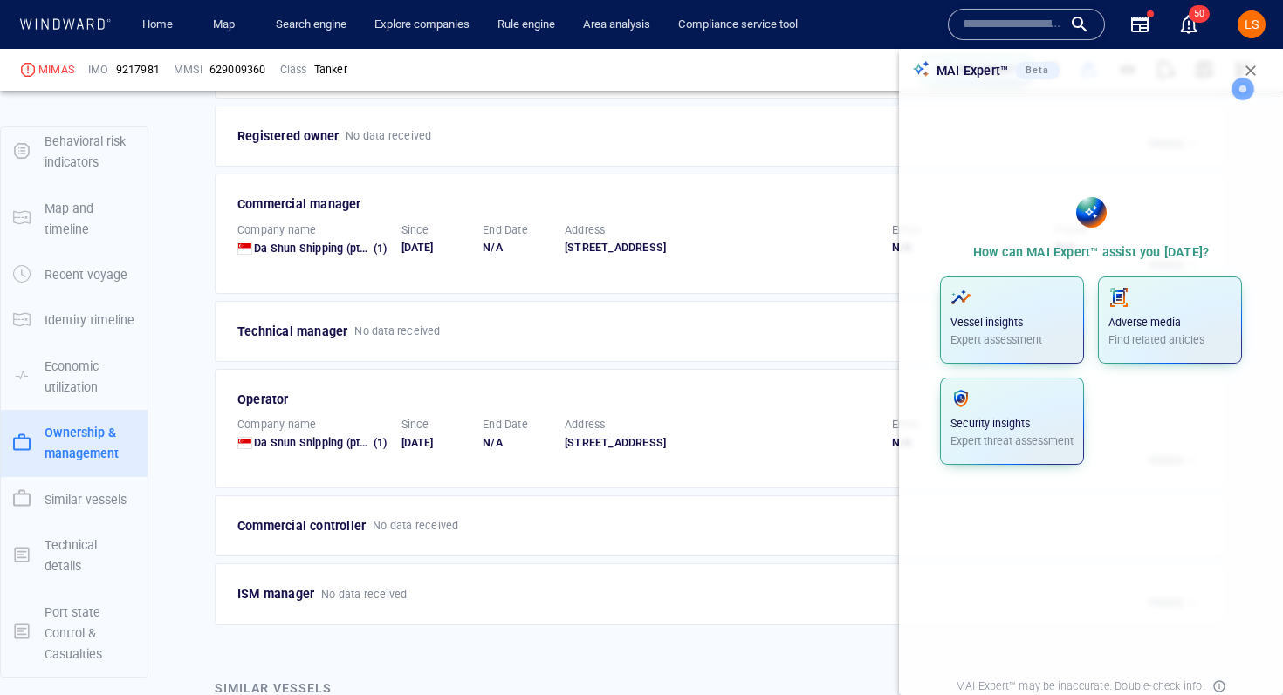
click at [1244, 65] on icon at bounding box center [1242, 89] width 49 height 49
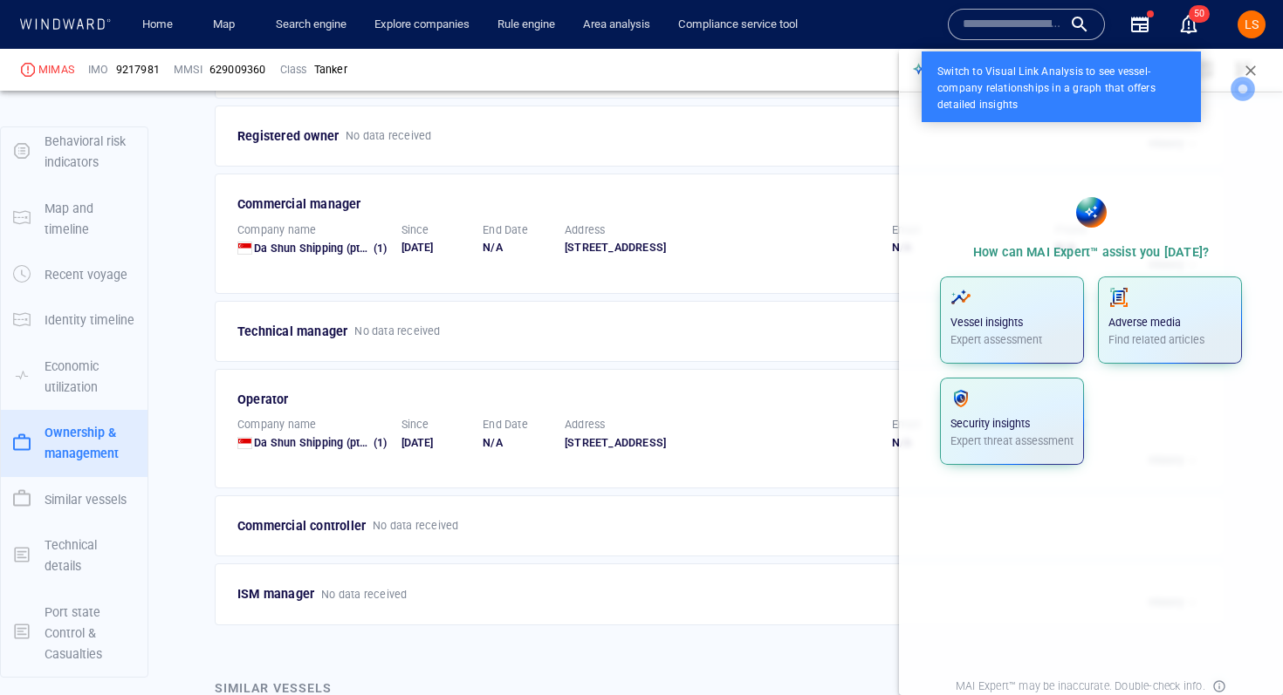
click at [1244, 65] on icon at bounding box center [1242, 89] width 49 height 49
click at [1029, 308] on div at bounding box center [641, 347] width 1283 height 695
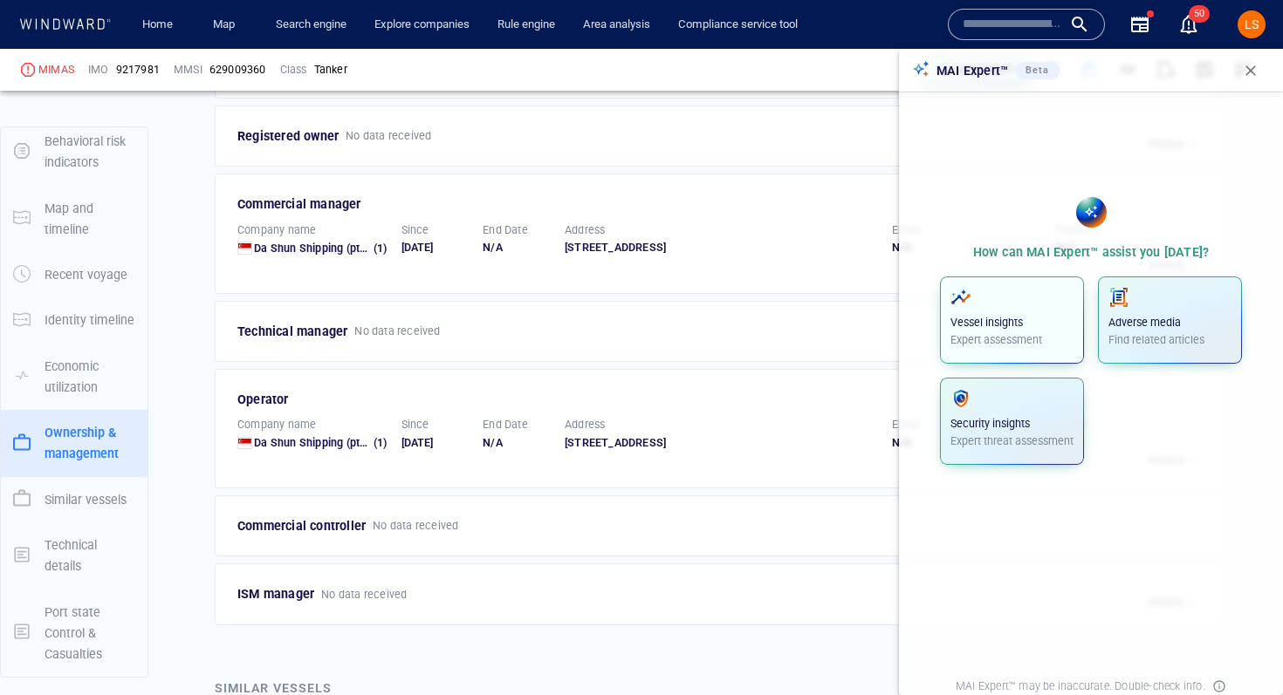
click at [1017, 328] on p "Vessel insights" at bounding box center [1011, 323] width 123 height 16
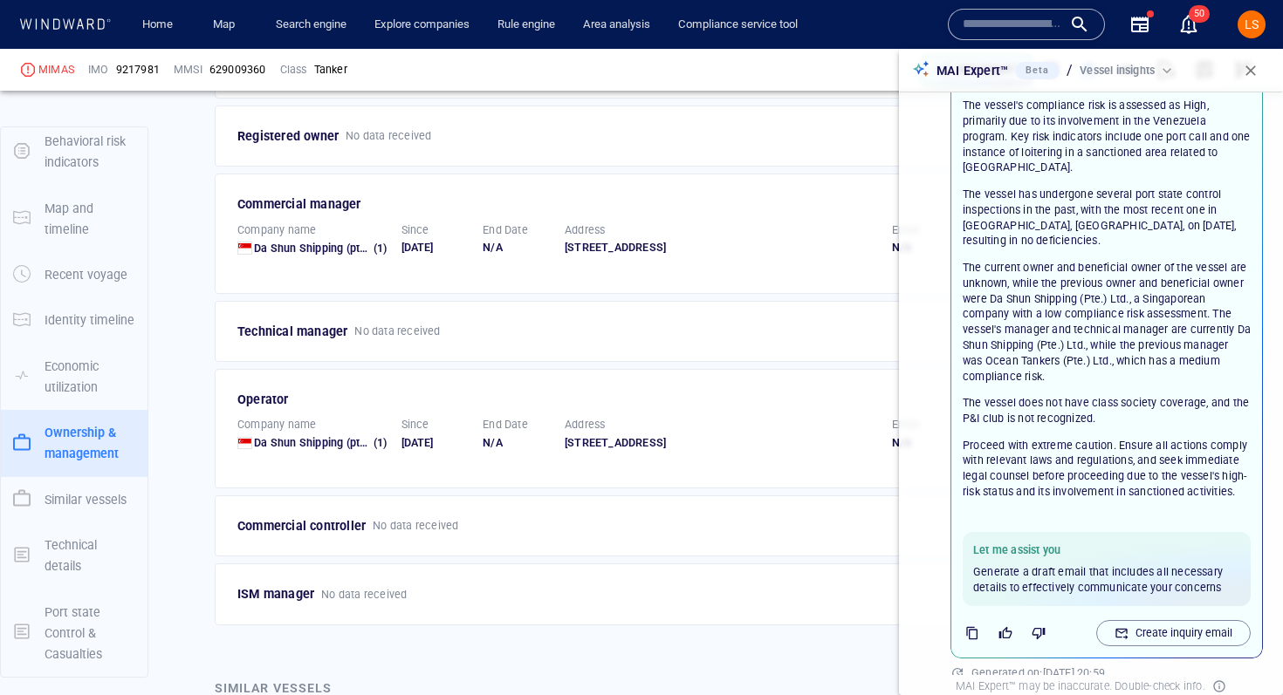
scroll to position [157, 0]
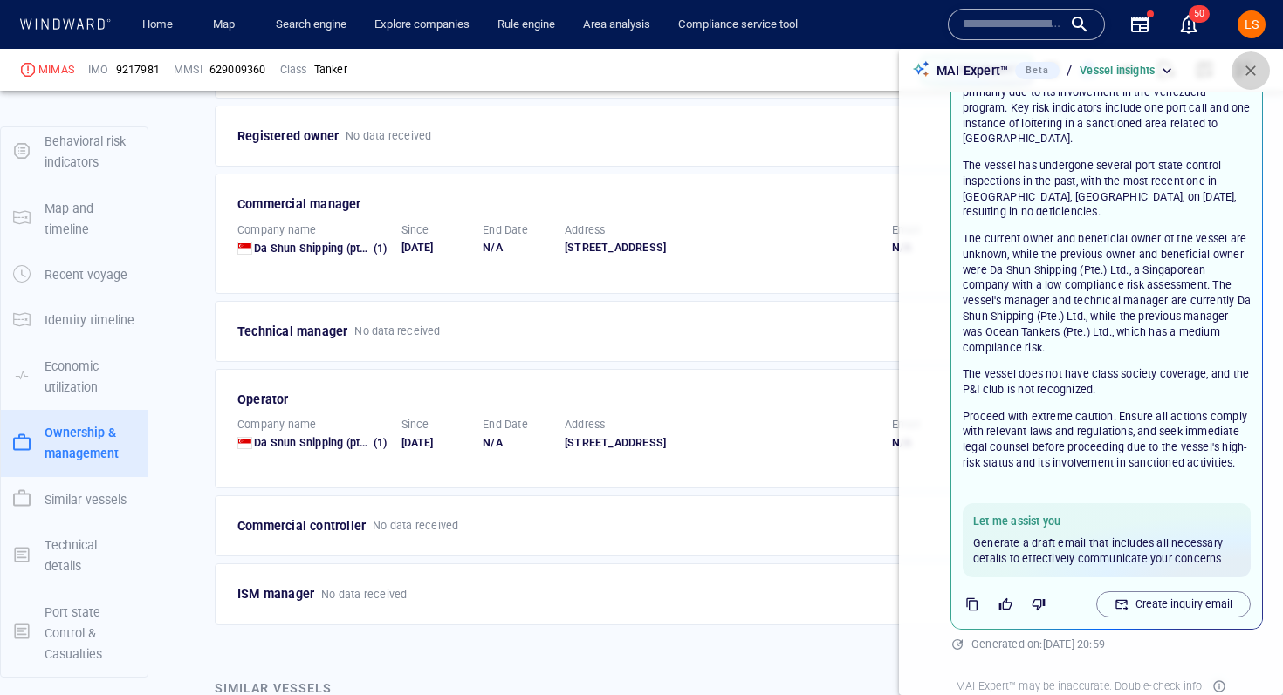
click at [1254, 65] on span "button" at bounding box center [1250, 70] width 17 height 17
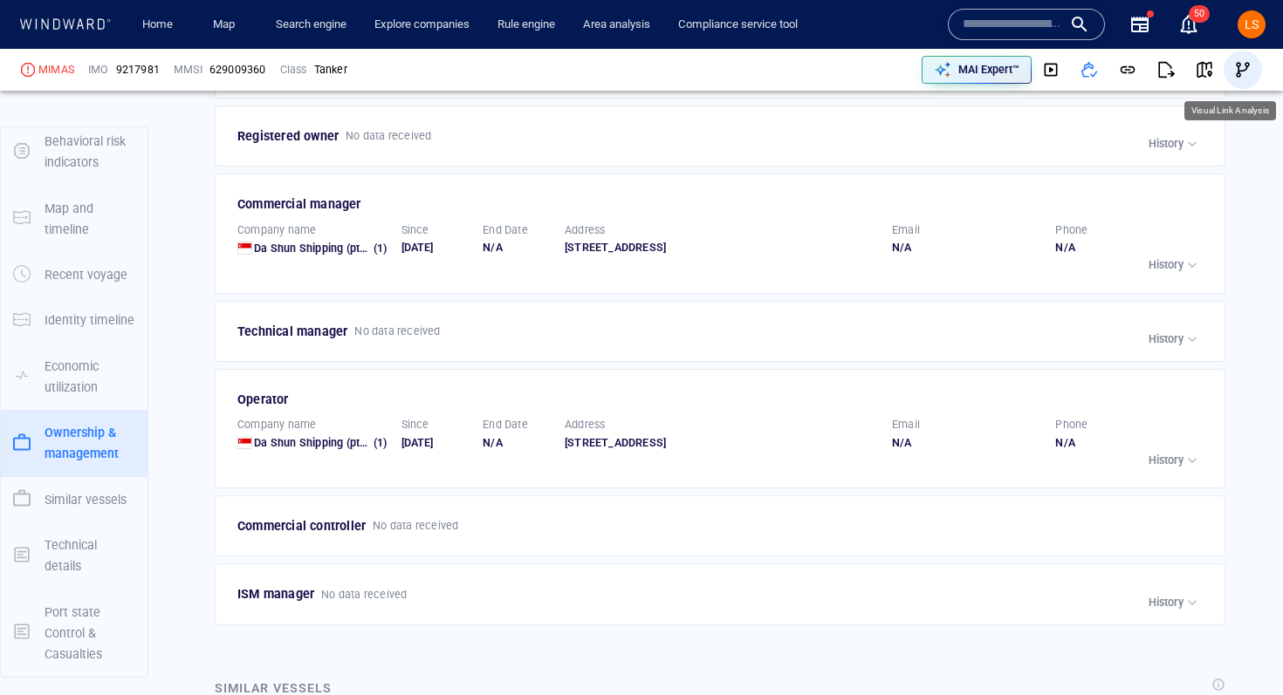
click at [1243, 72] on span "button" at bounding box center [1242, 69] width 17 height 17
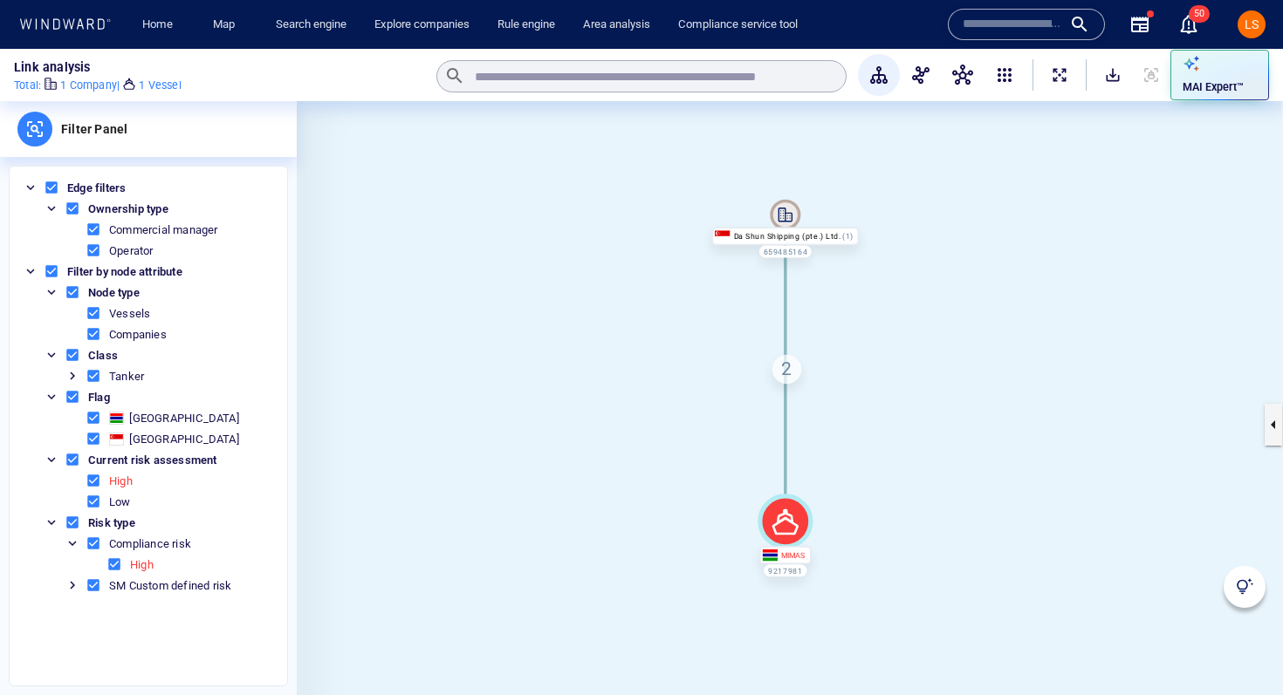
click at [784, 369] on div "2" at bounding box center [786, 369] width 29 height 29
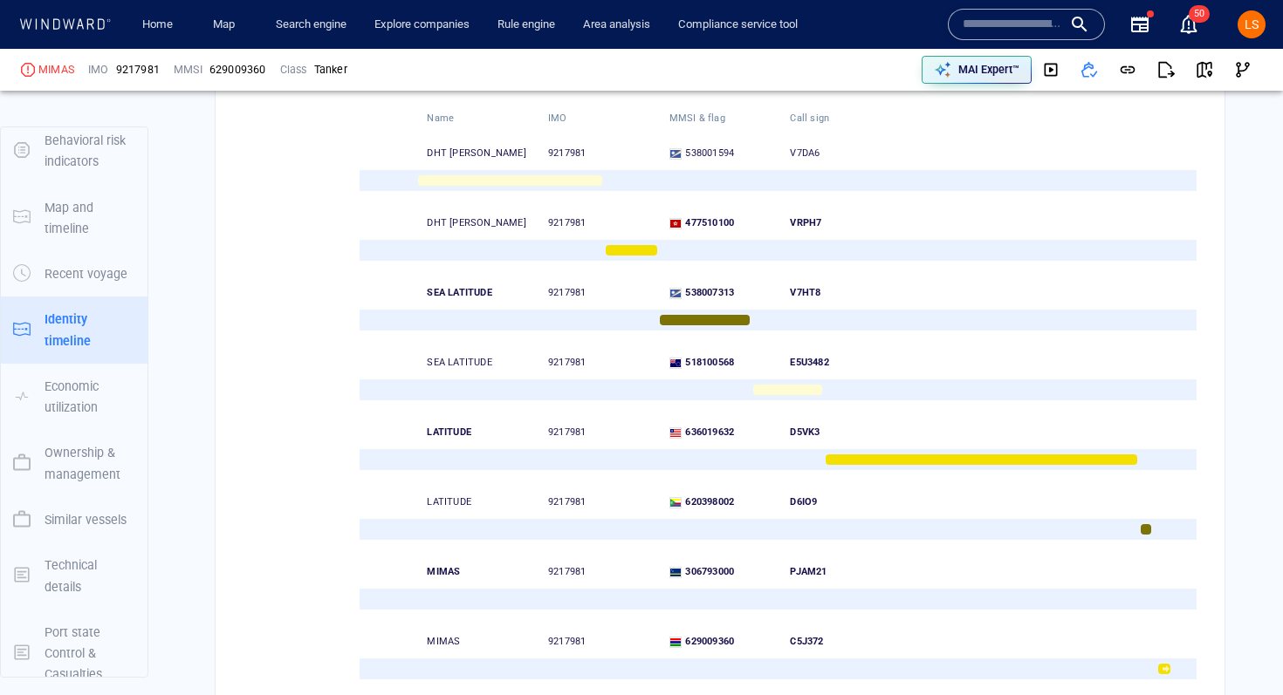
scroll to position [2754, 0]
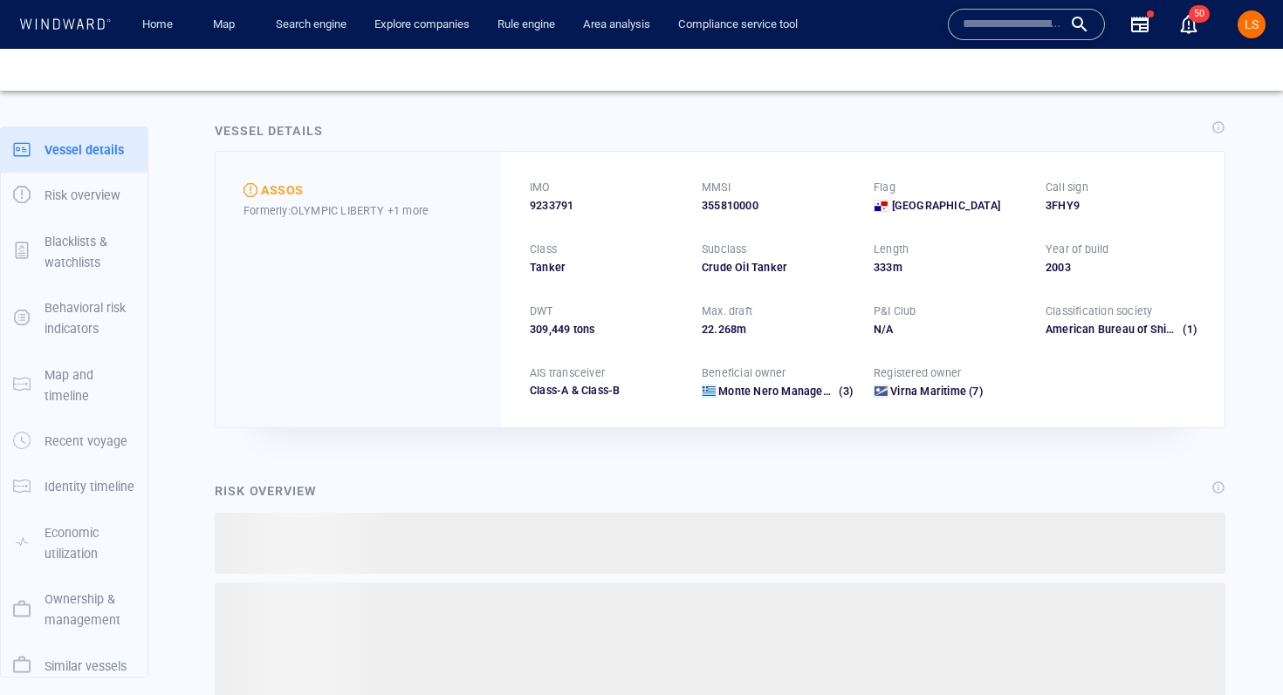
scroll to position [17, 0]
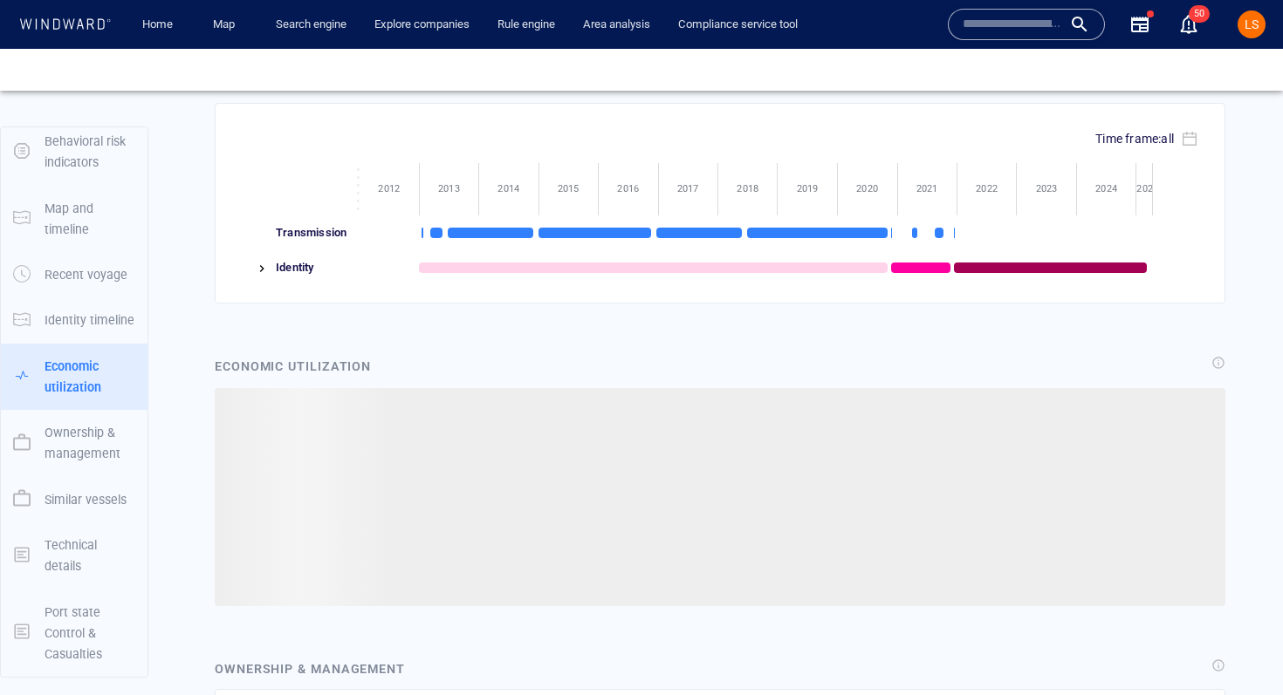
scroll to position [1935, 0]
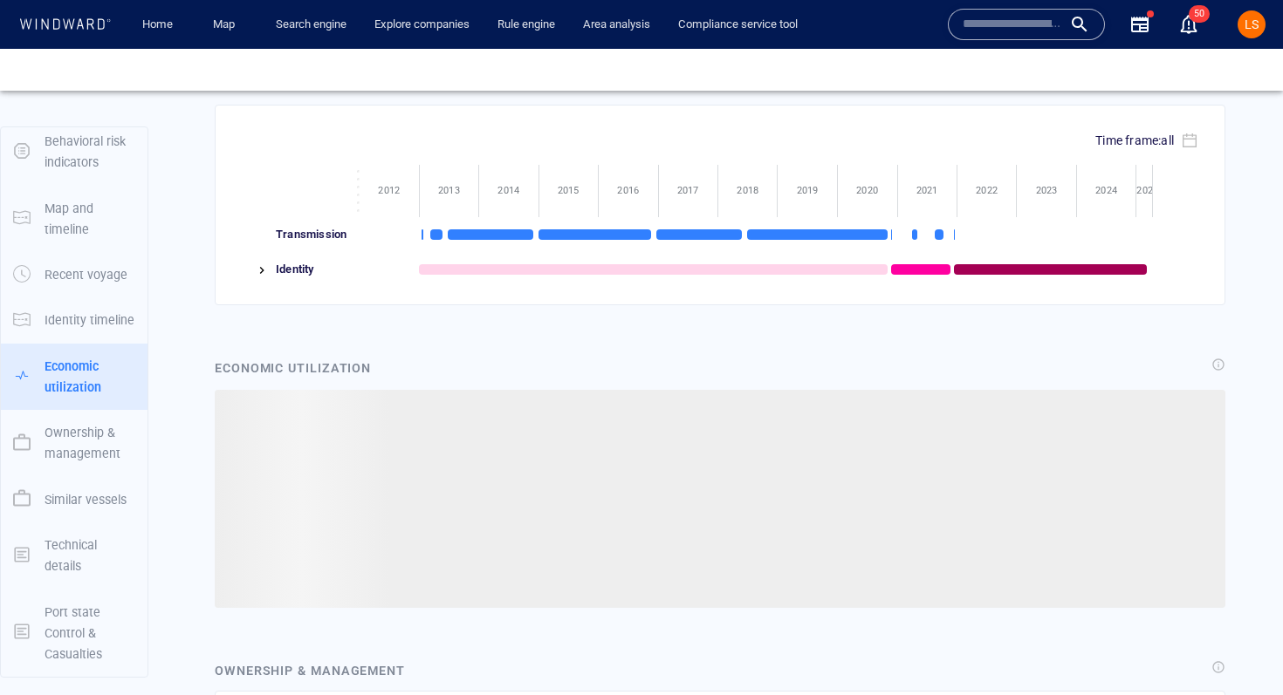
click at [264, 269] on img at bounding box center [262, 271] width 14 height 14
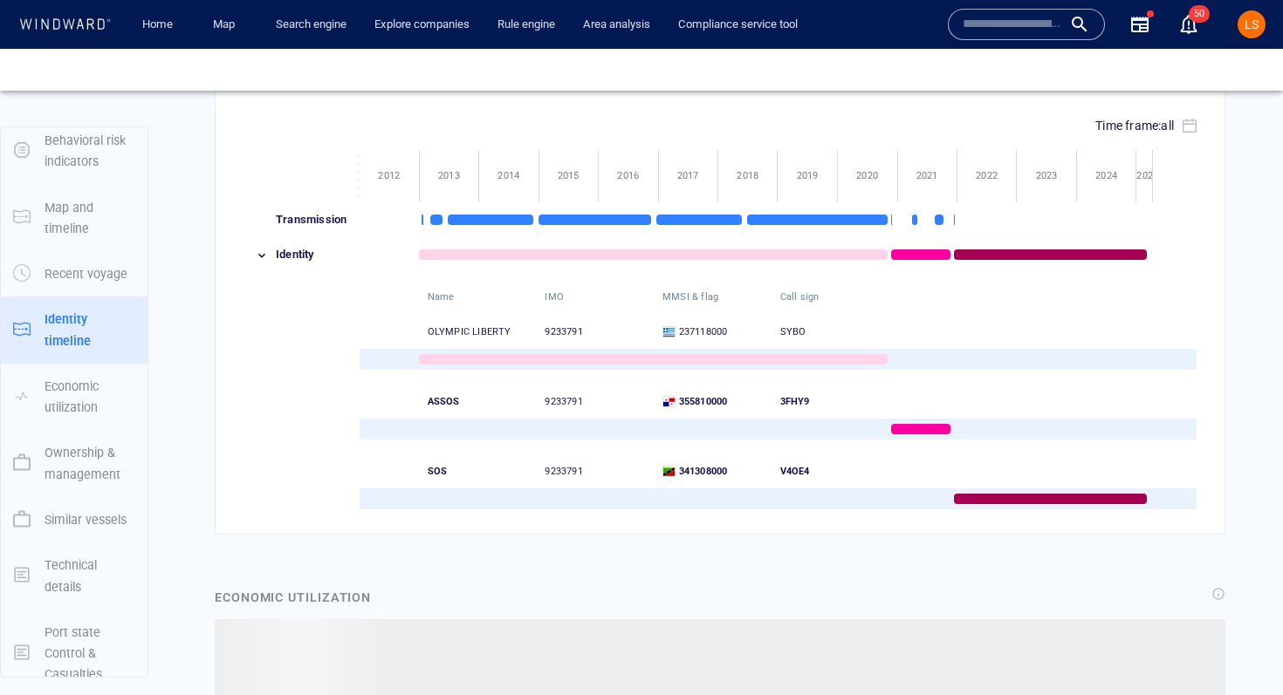
scroll to position [1954, 0]
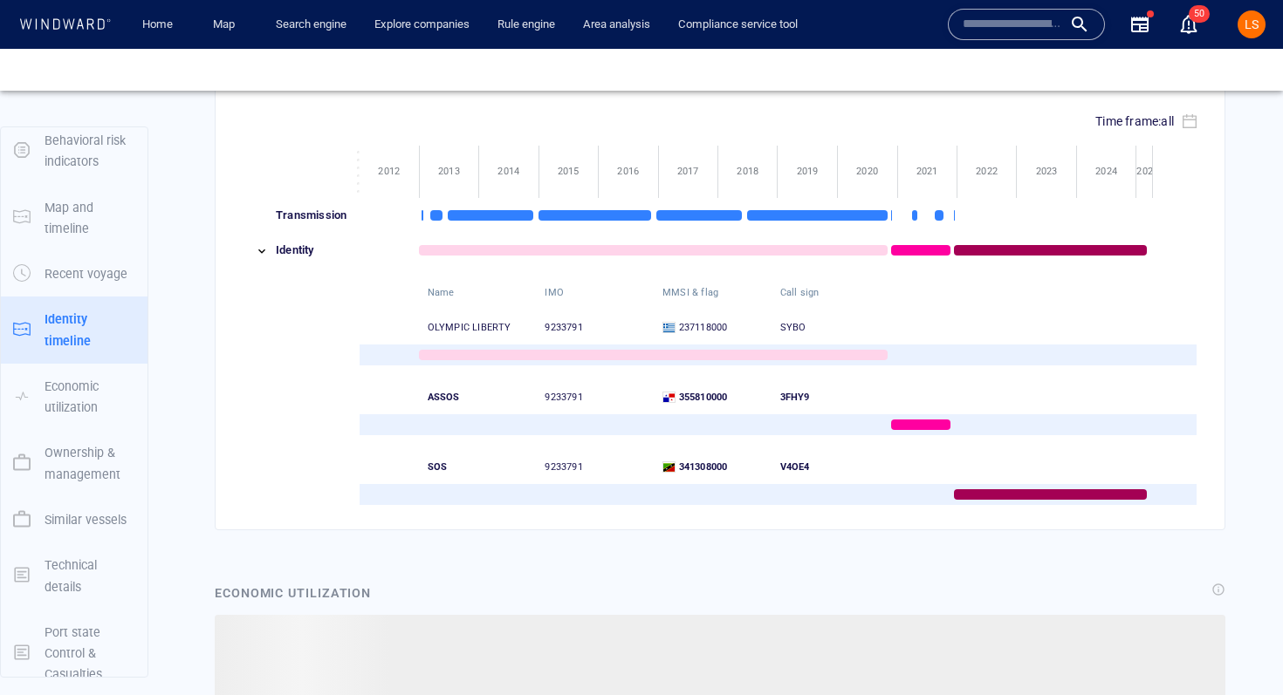
click at [1013, 497] on div at bounding box center [1050, 494] width 193 height 10
click at [1009, 495] on div at bounding box center [1050, 494] width 193 height 10
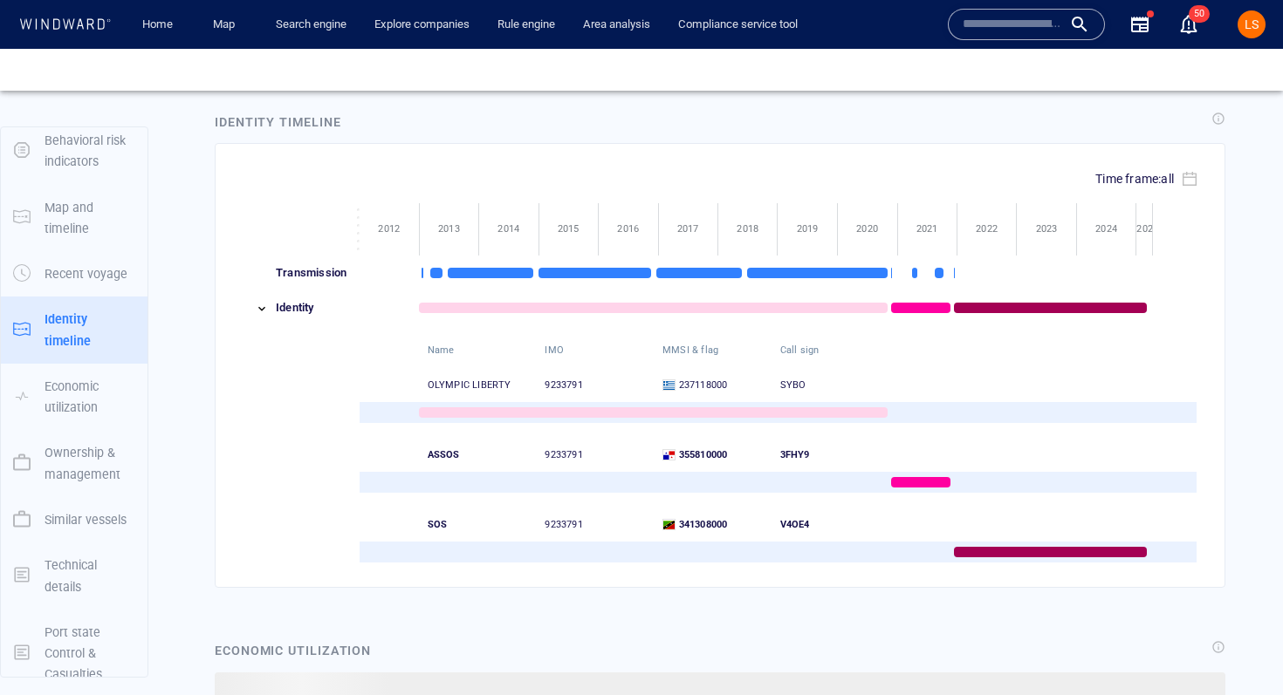
scroll to position [1859, 0]
